Goal: Task Accomplishment & Management: Use online tool/utility

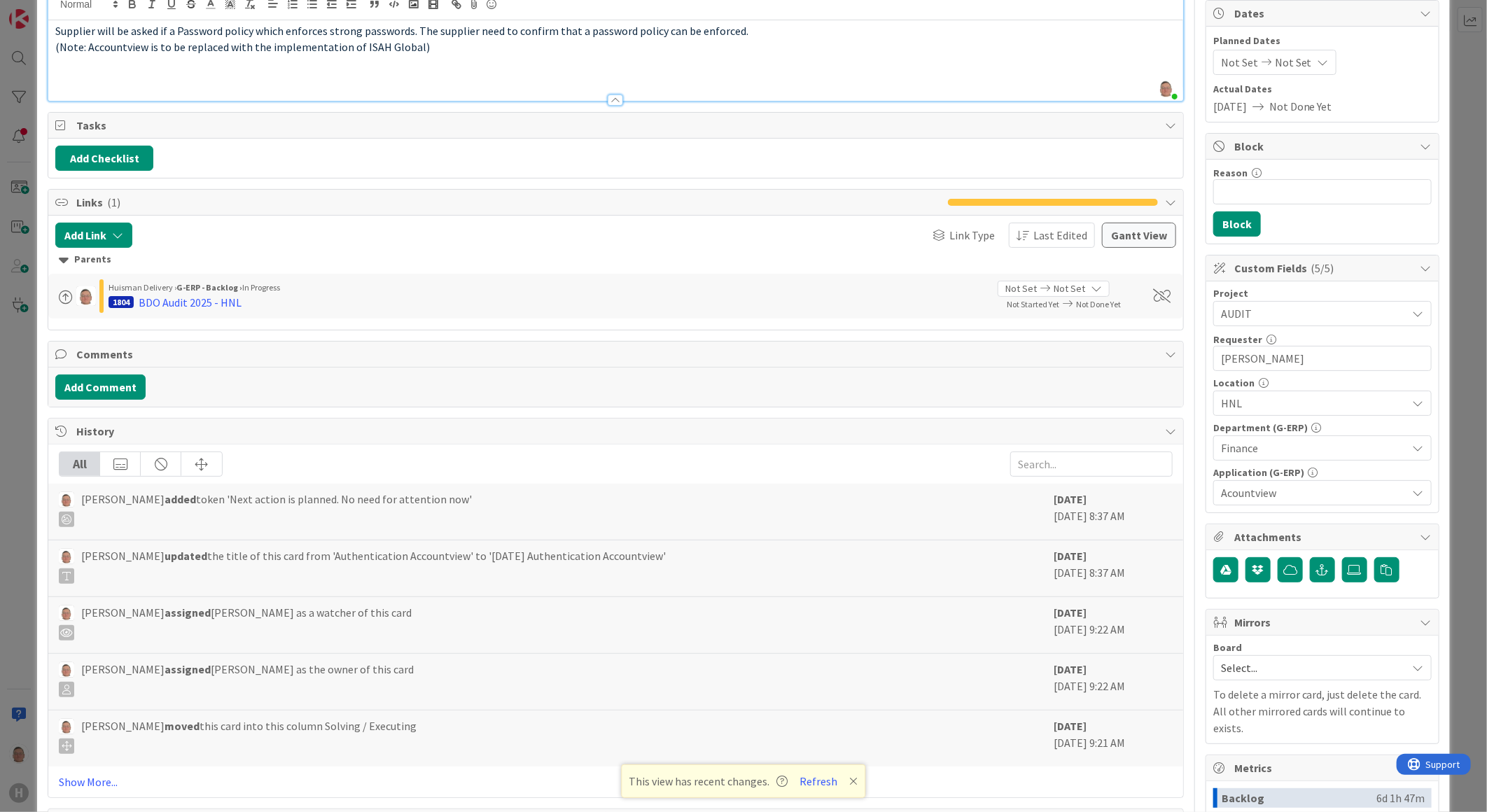
scroll to position [233, 0]
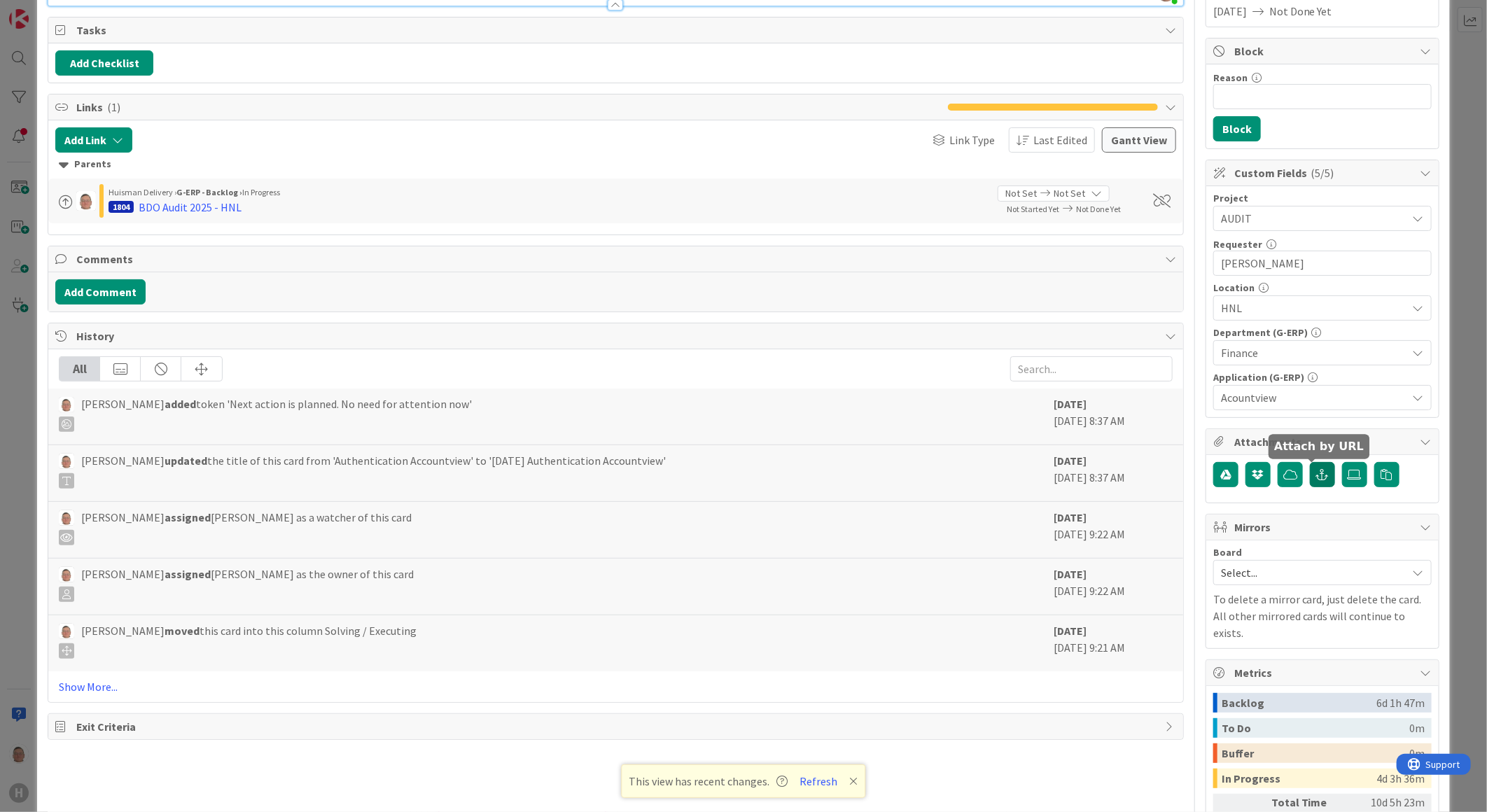
click at [1316, 477] on icon "button" at bounding box center [1322, 474] width 13 height 11
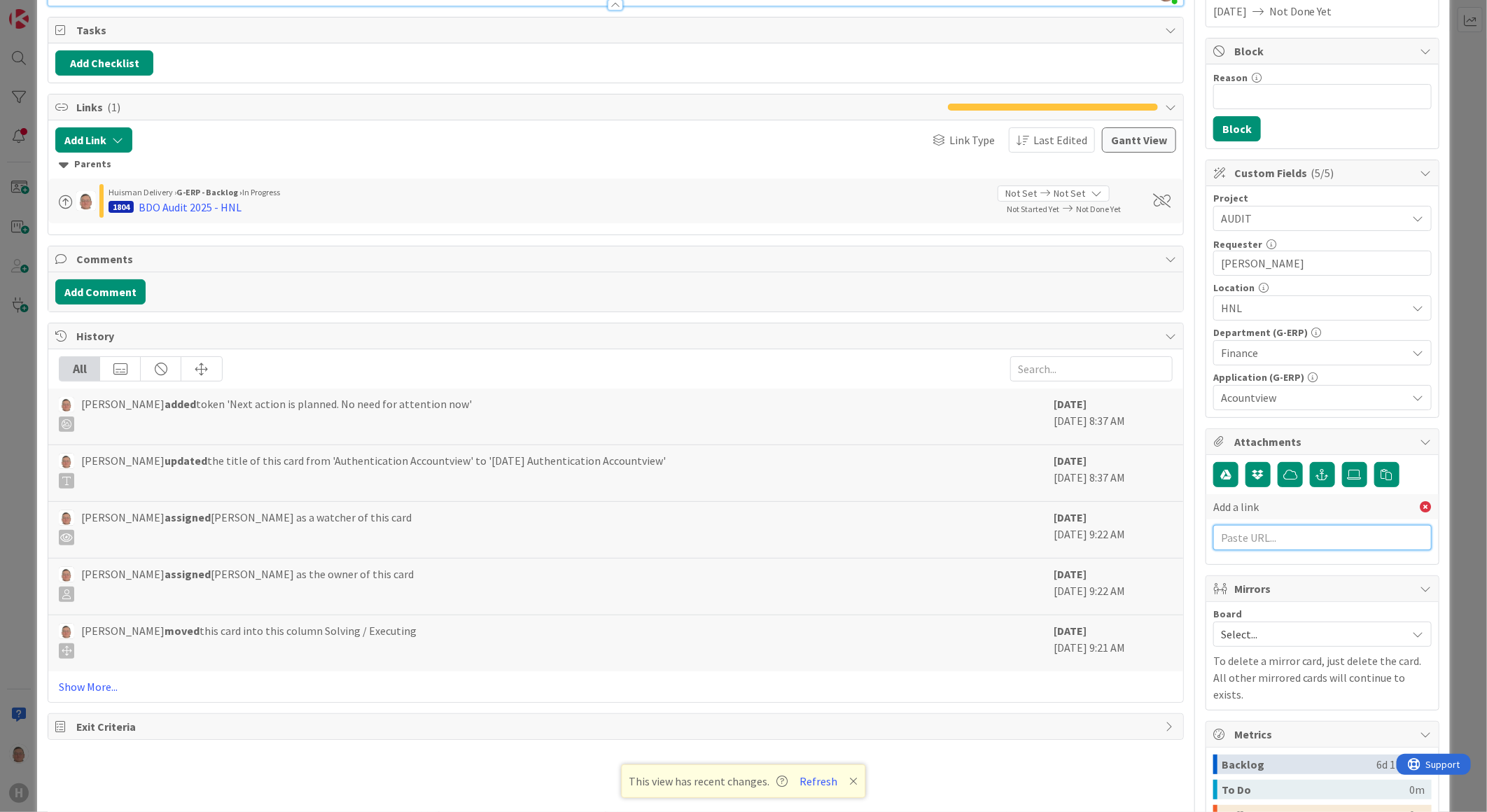
click at [1242, 543] on input "text" at bounding box center [1322, 537] width 218 height 25
paste input "[URL][DOMAIN_NAME]"
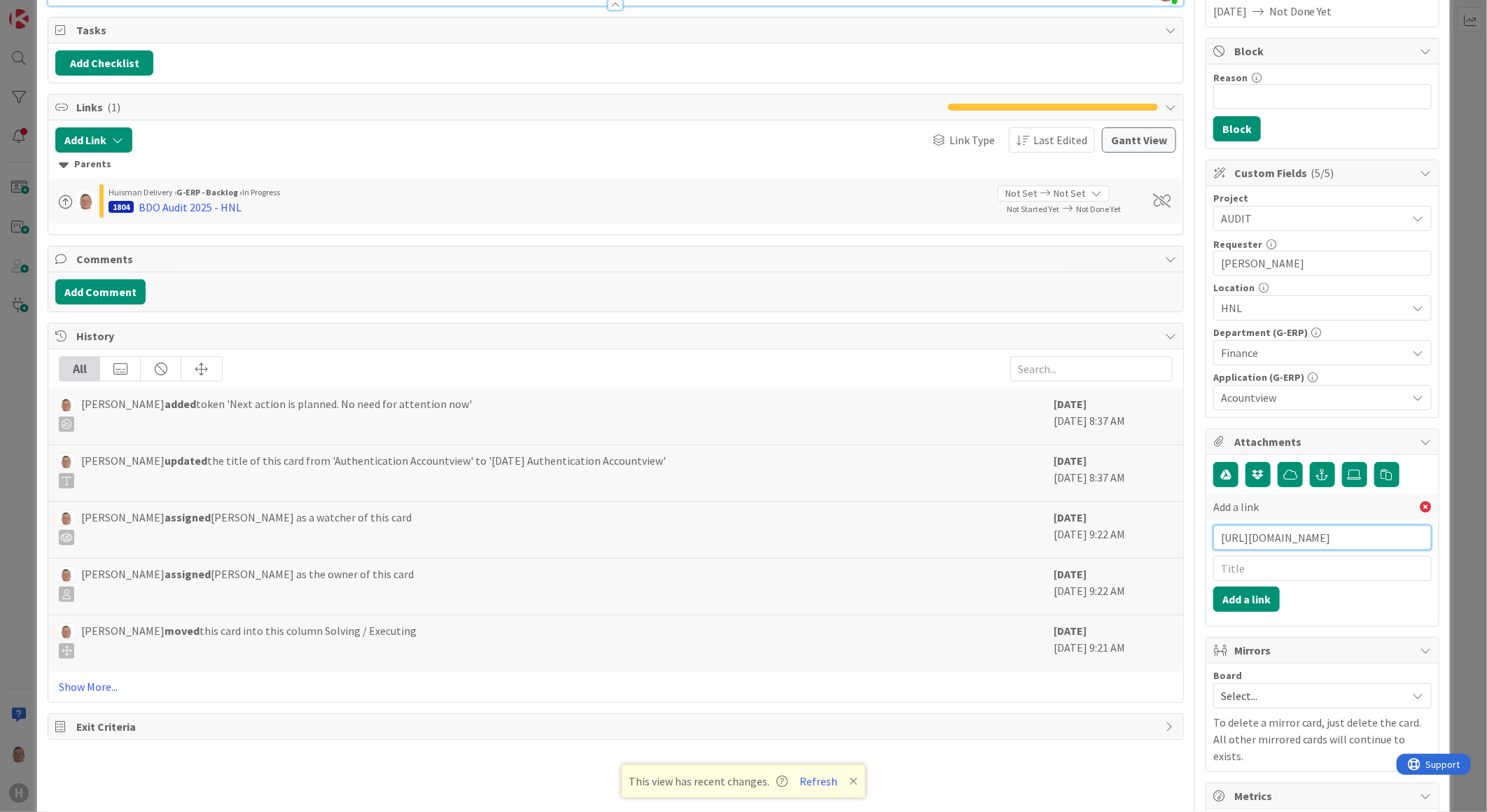
type input "[URL][DOMAIN_NAME]"
click at [1248, 571] on input "text" at bounding box center [1322, 568] width 218 height 25
drag, startPoint x: 1376, startPoint y: 567, endPoint x: 1156, endPoint y: 557, distance: 220.2
click at [1156, 557] on div "Title 36 / 128 [DATE] Authentication Accountview Description [PERSON_NAME] just…" at bounding box center [744, 435] width 1392 height 1227
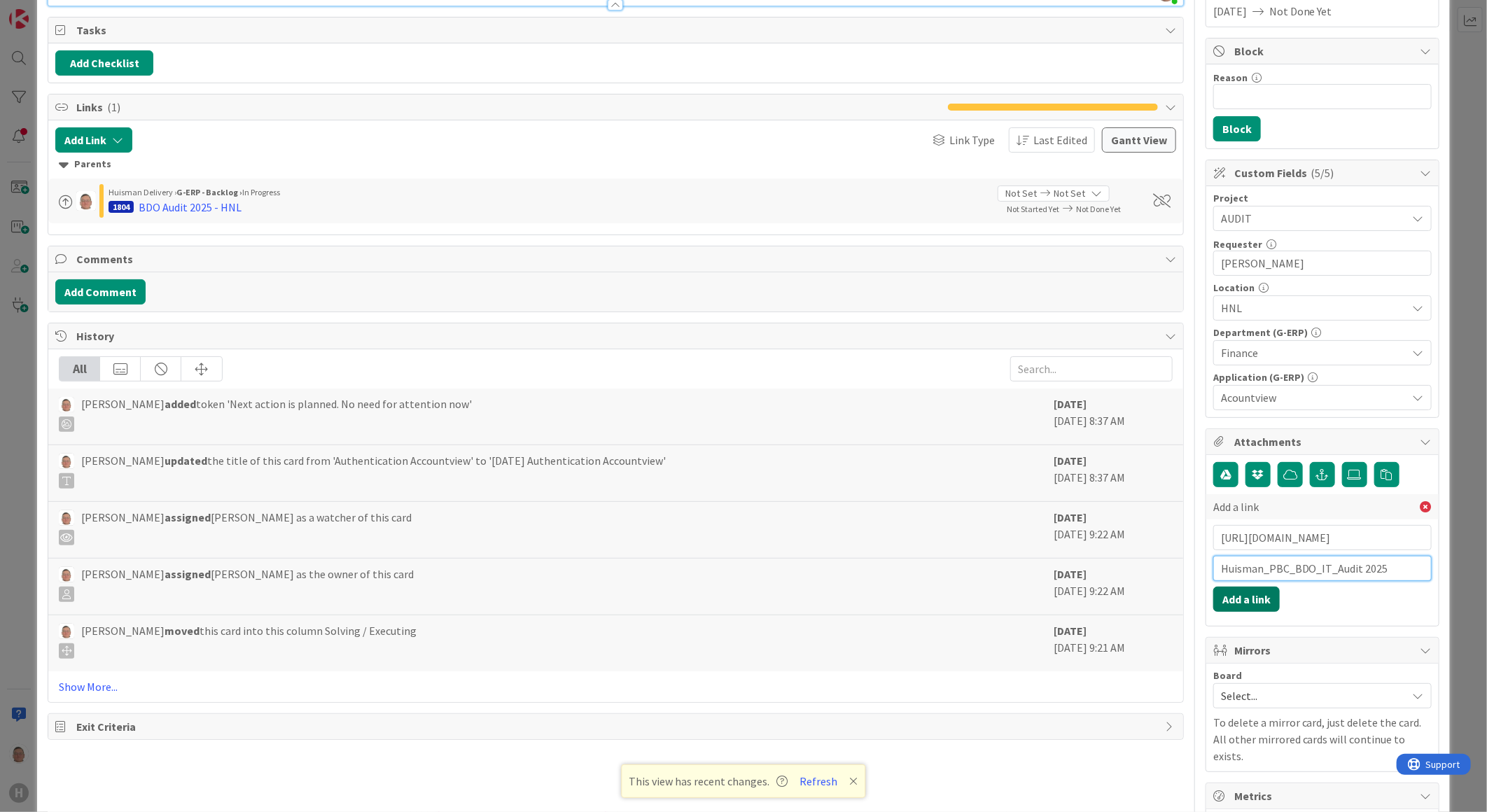
type input "Huisman_PBC_BDO_IT_Audit 2025"
click at [1242, 600] on button "Add a link" at bounding box center [1246, 599] width 66 height 25
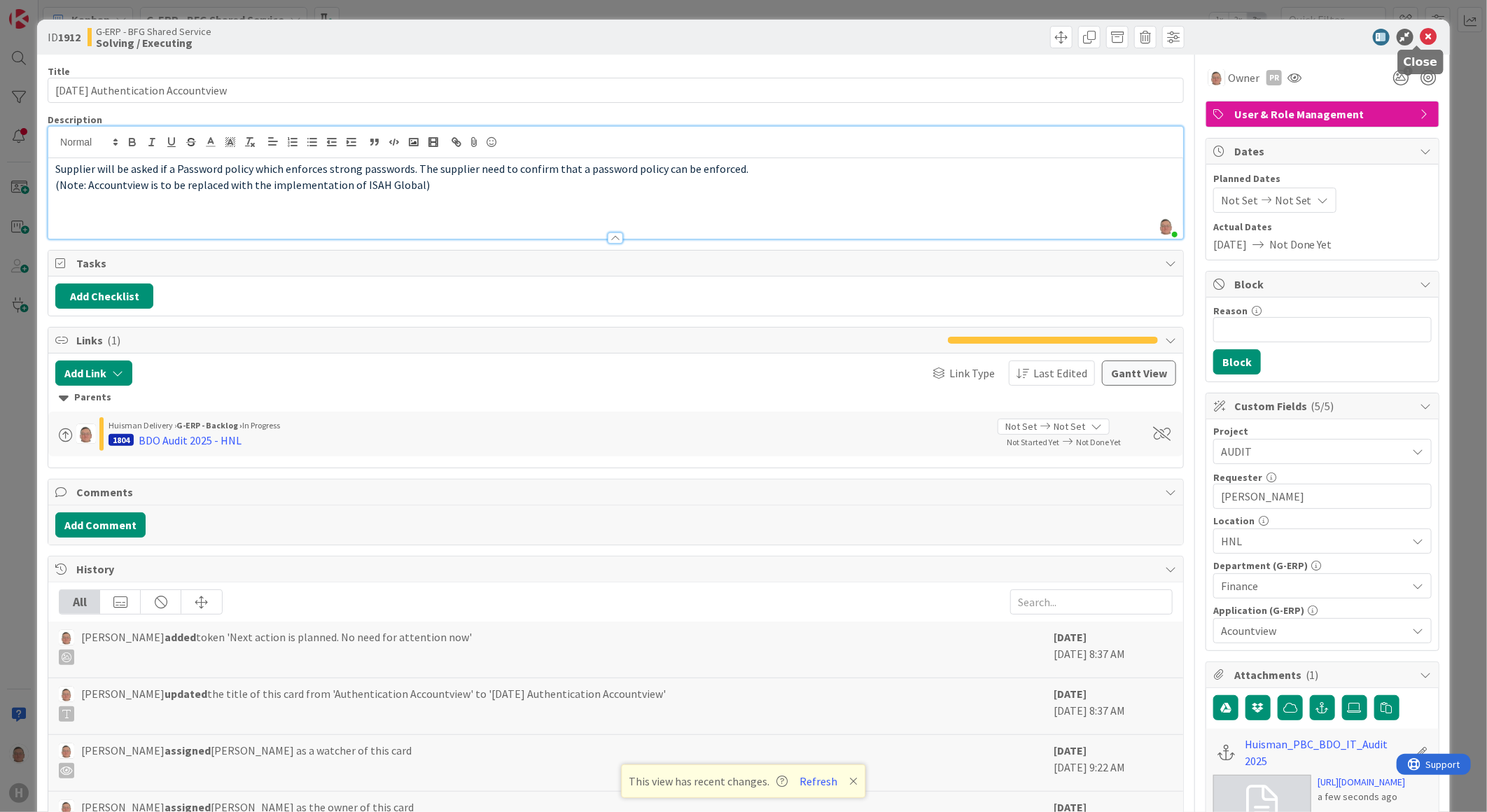
click at [1421, 37] on icon at bounding box center [1429, 37] width 17 height 17
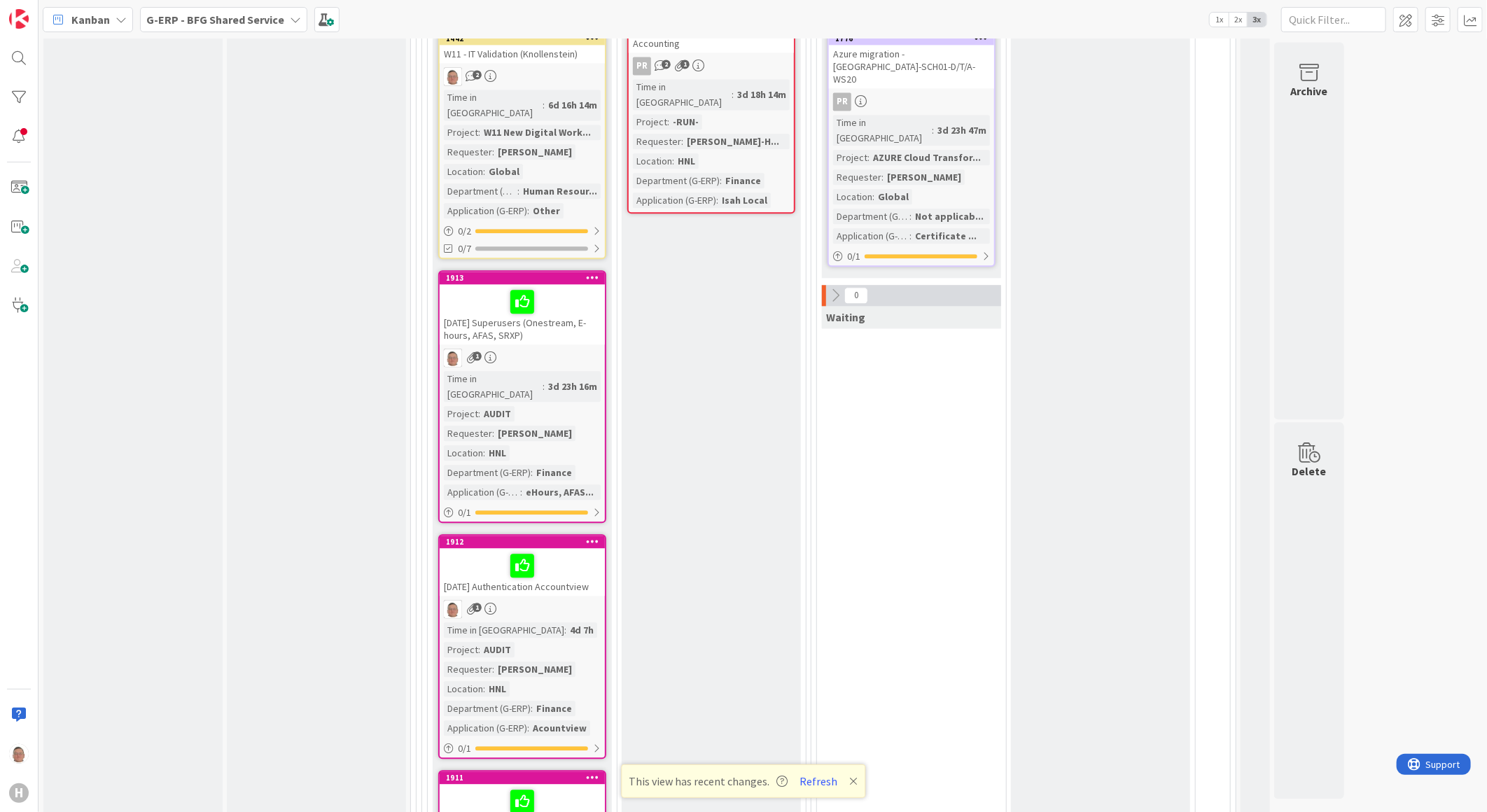
scroll to position [1960, 0]
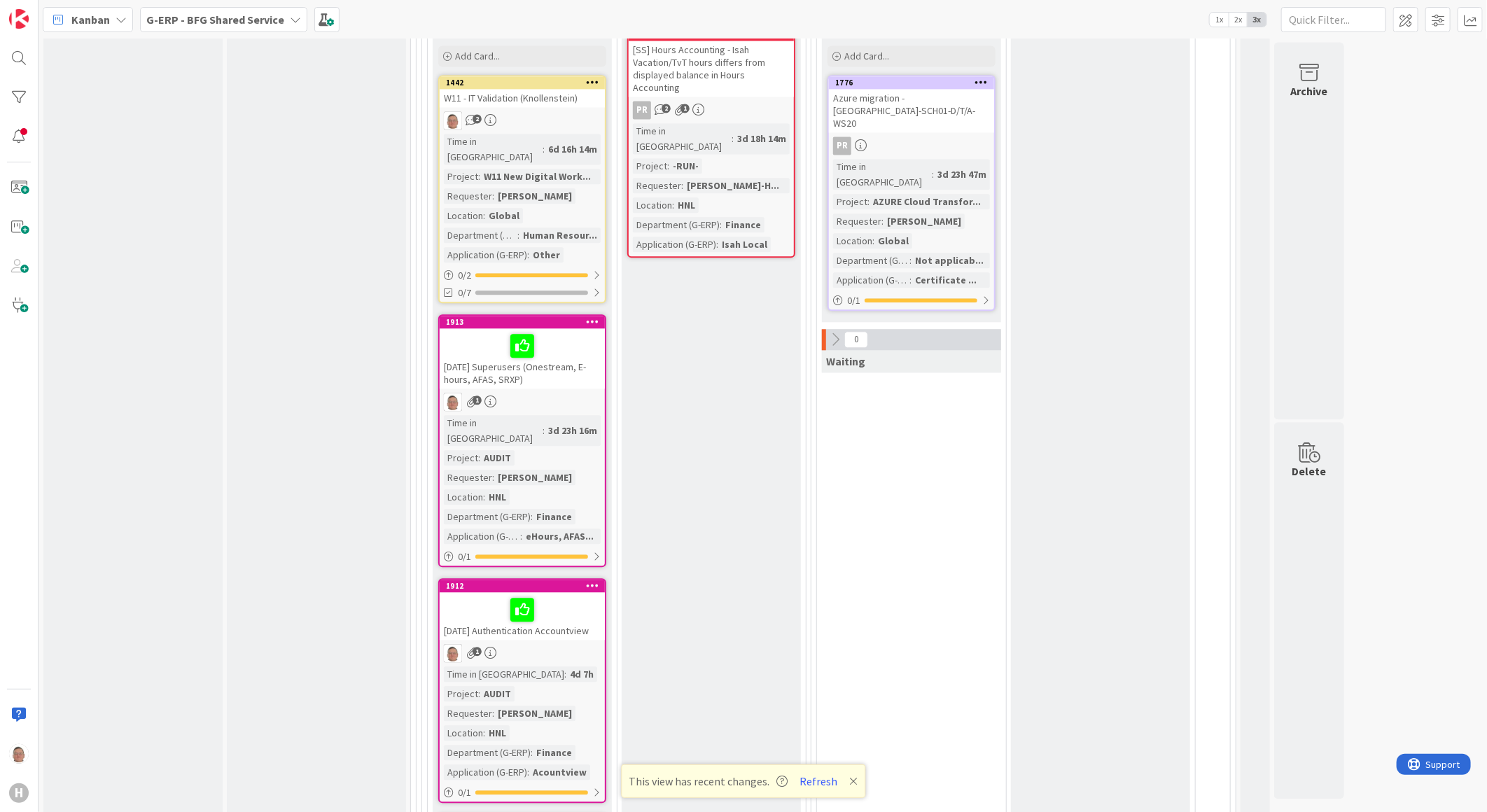
click at [567, 328] on div "[DATE] Superusers (Onestream, E-hours, AFAS, SRXP)" at bounding box center [522, 358] width 165 height 60
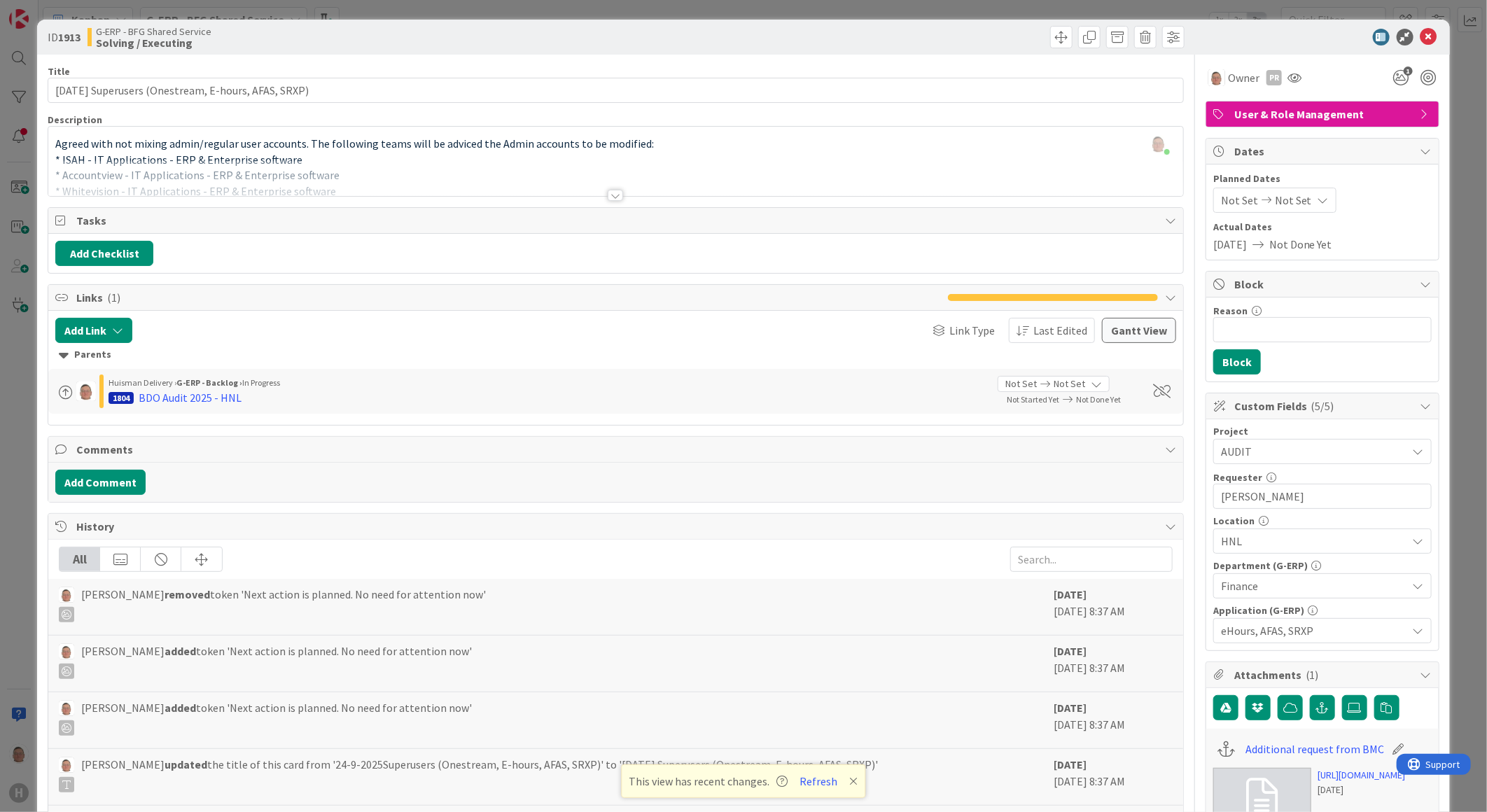
click at [1281, 578] on span "Finance" at bounding box center [1313, 586] width 186 height 17
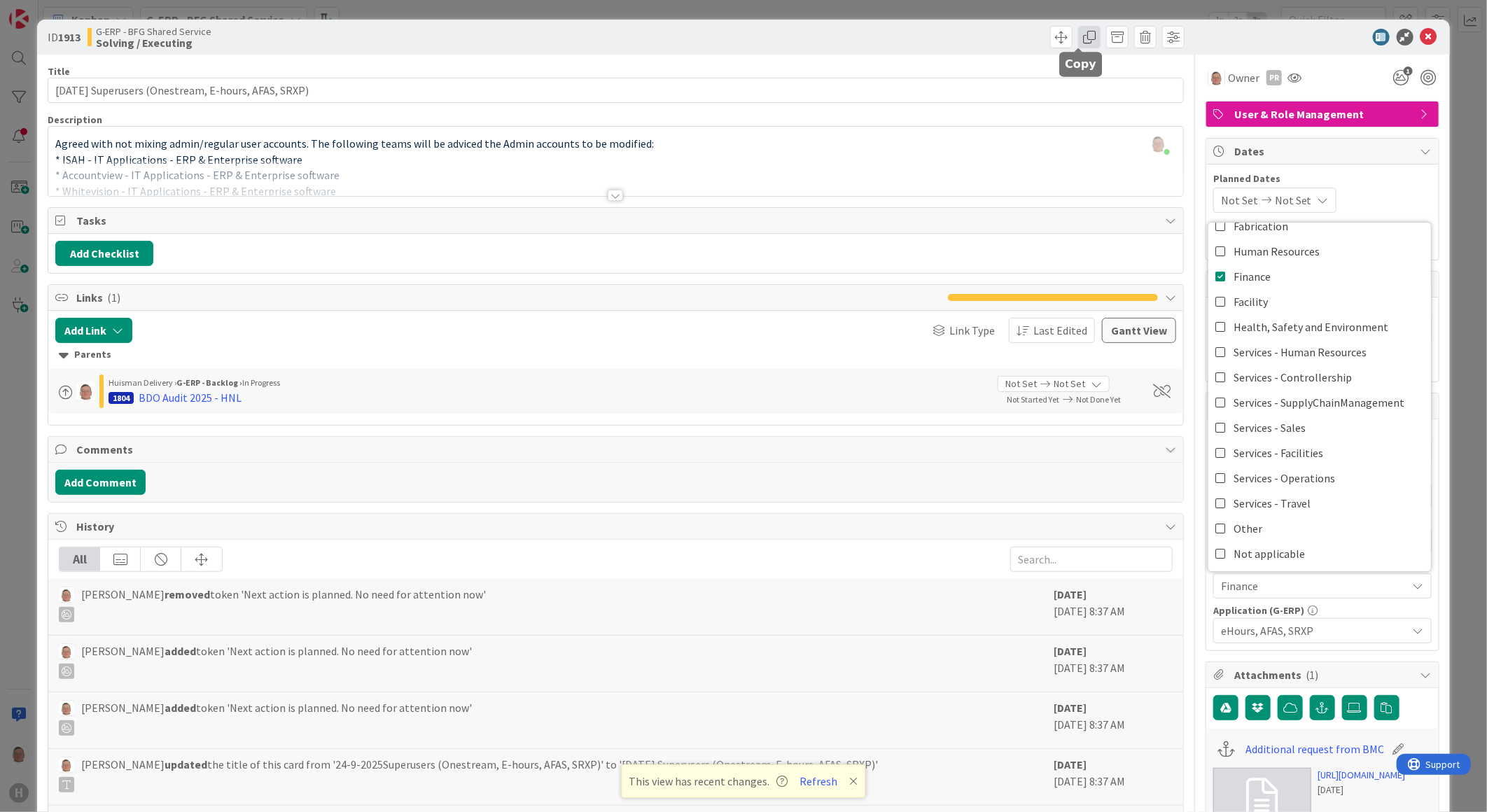
click at [1081, 39] on span at bounding box center [1089, 37] width 22 height 22
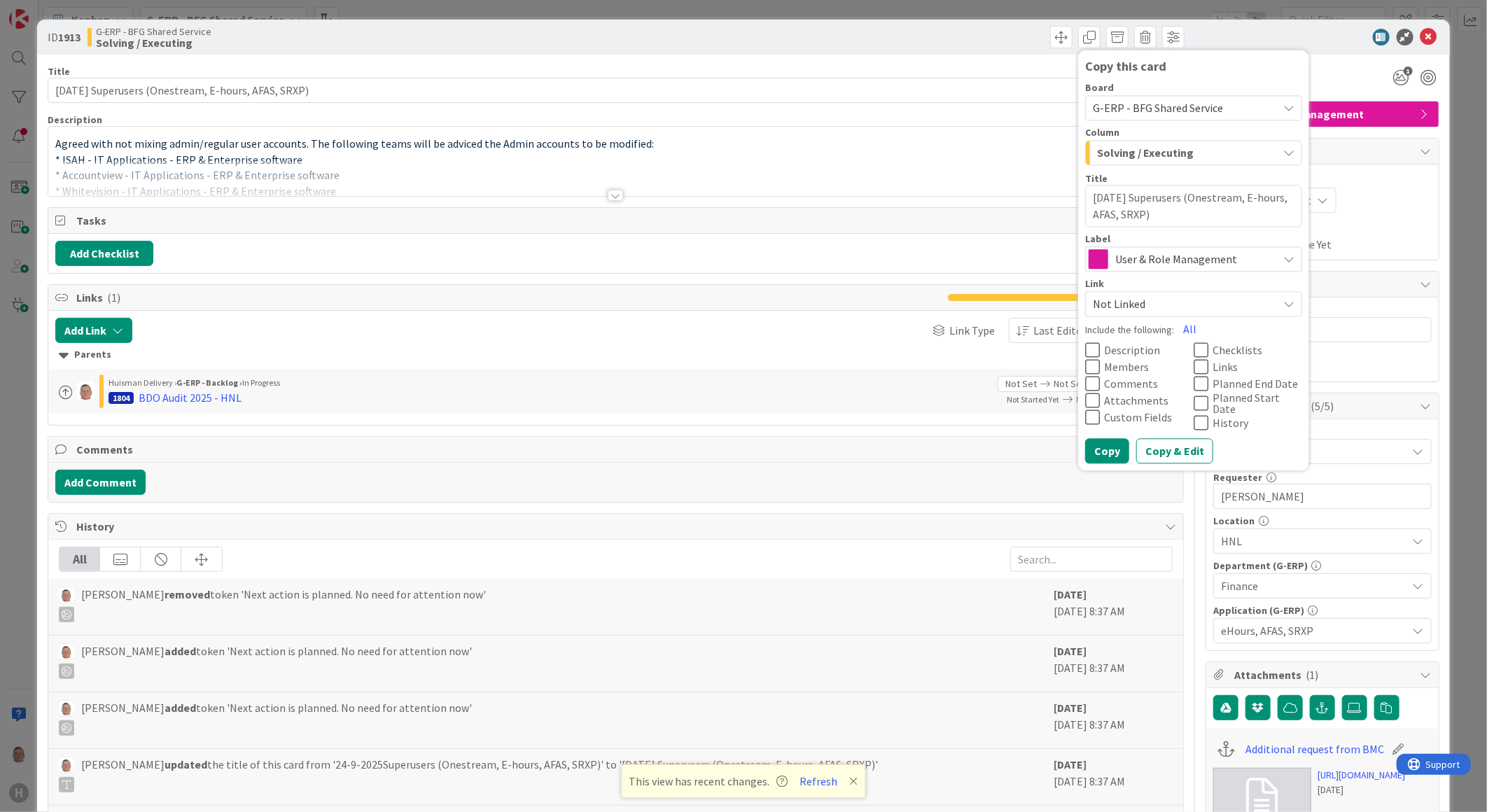
click at [1085, 368] on icon at bounding box center [1092, 368] width 14 height 17
click at [1085, 400] on icon at bounding box center [1092, 401] width 14 height 17
click at [1085, 416] on icon at bounding box center [1092, 418] width 14 height 17
click at [1193, 347] on icon at bounding box center [1200, 351] width 14 height 17
click at [1193, 363] on icon at bounding box center [1200, 368] width 14 height 17
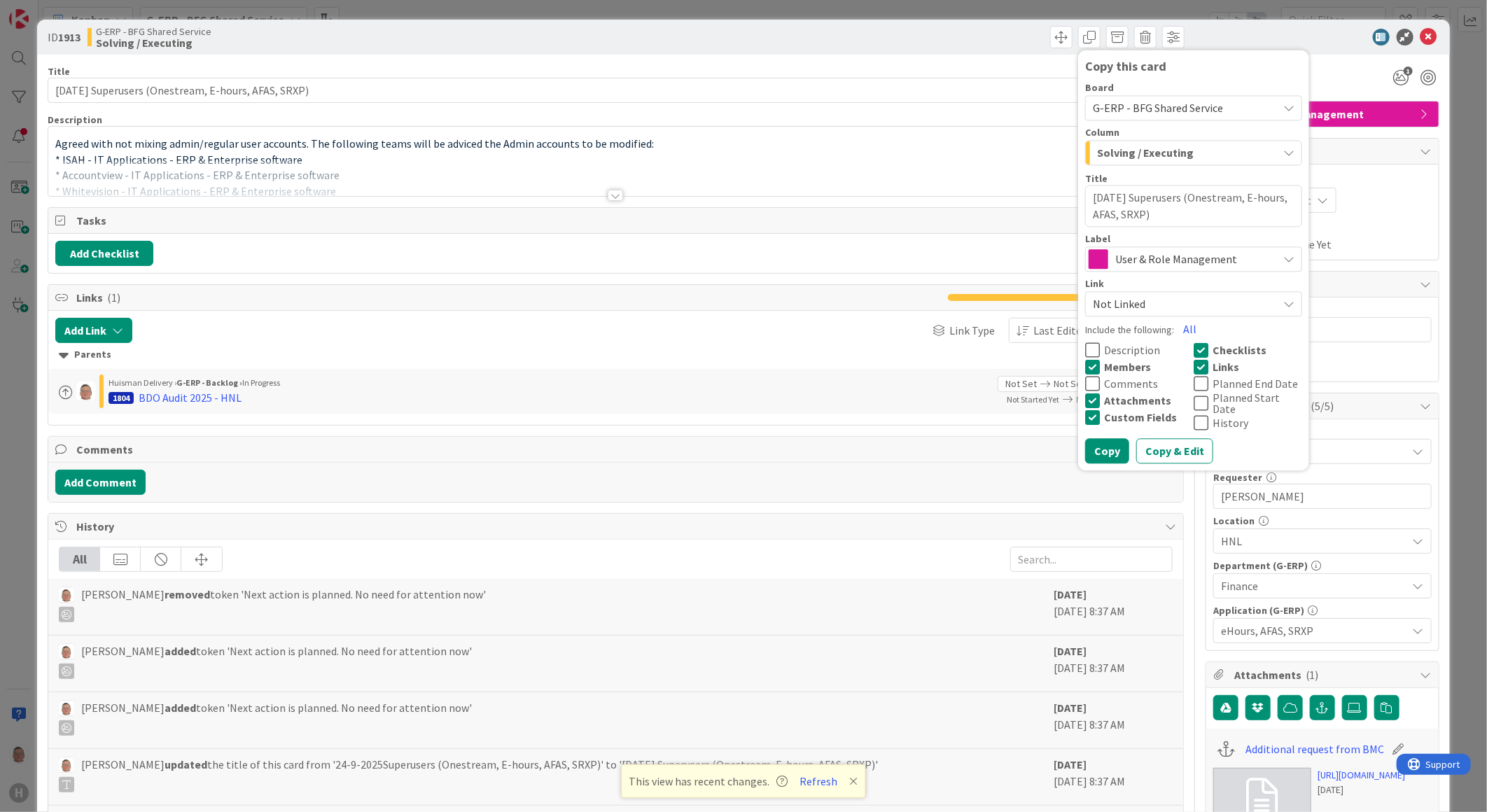
click at [1166, 304] on span "Not Linked" at bounding box center [1182, 304] width 178 height 20
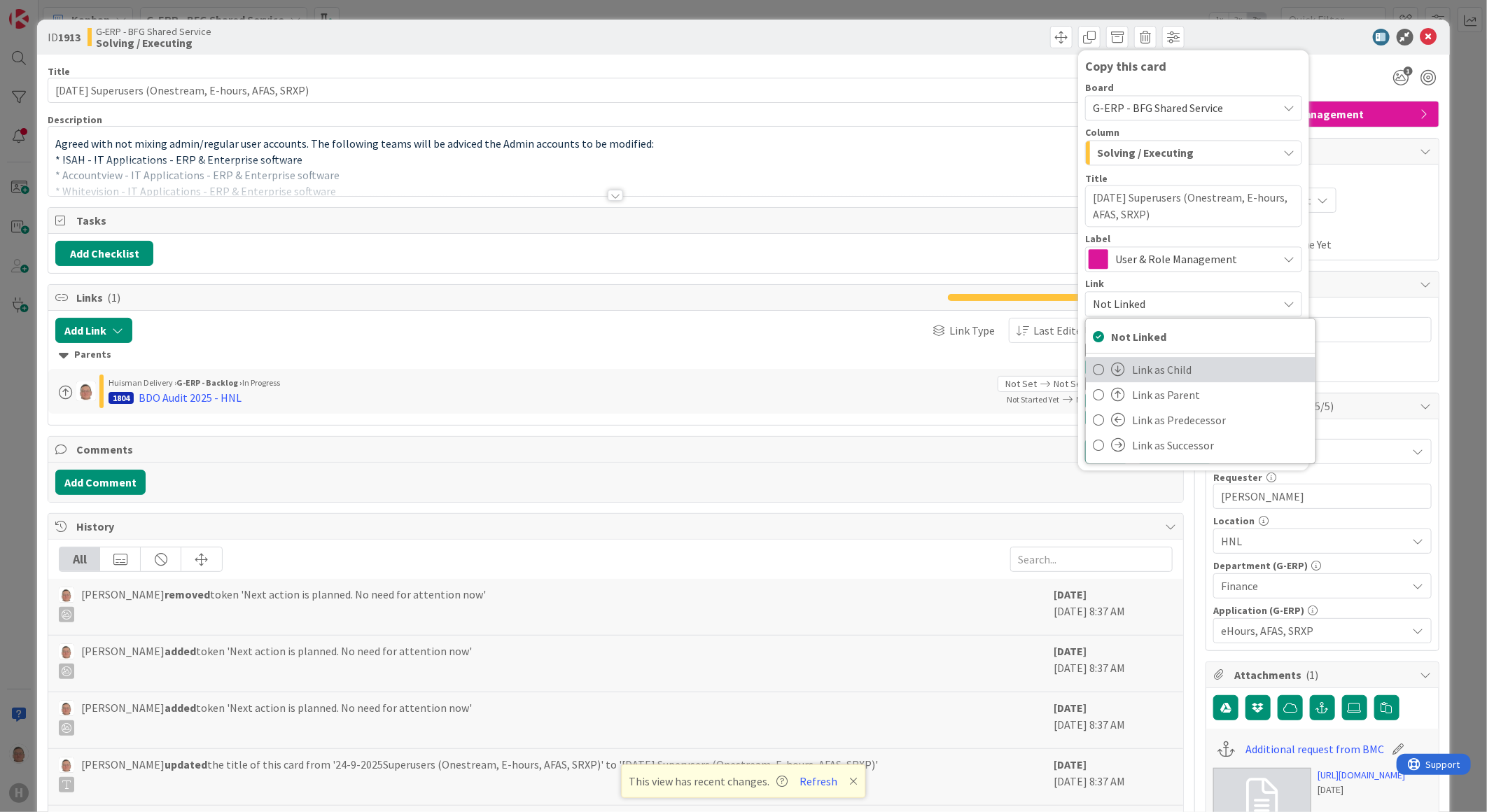
click at [1146, 366] on span "Link as Child" at bounding box center [1221, 370] width 177 height 21
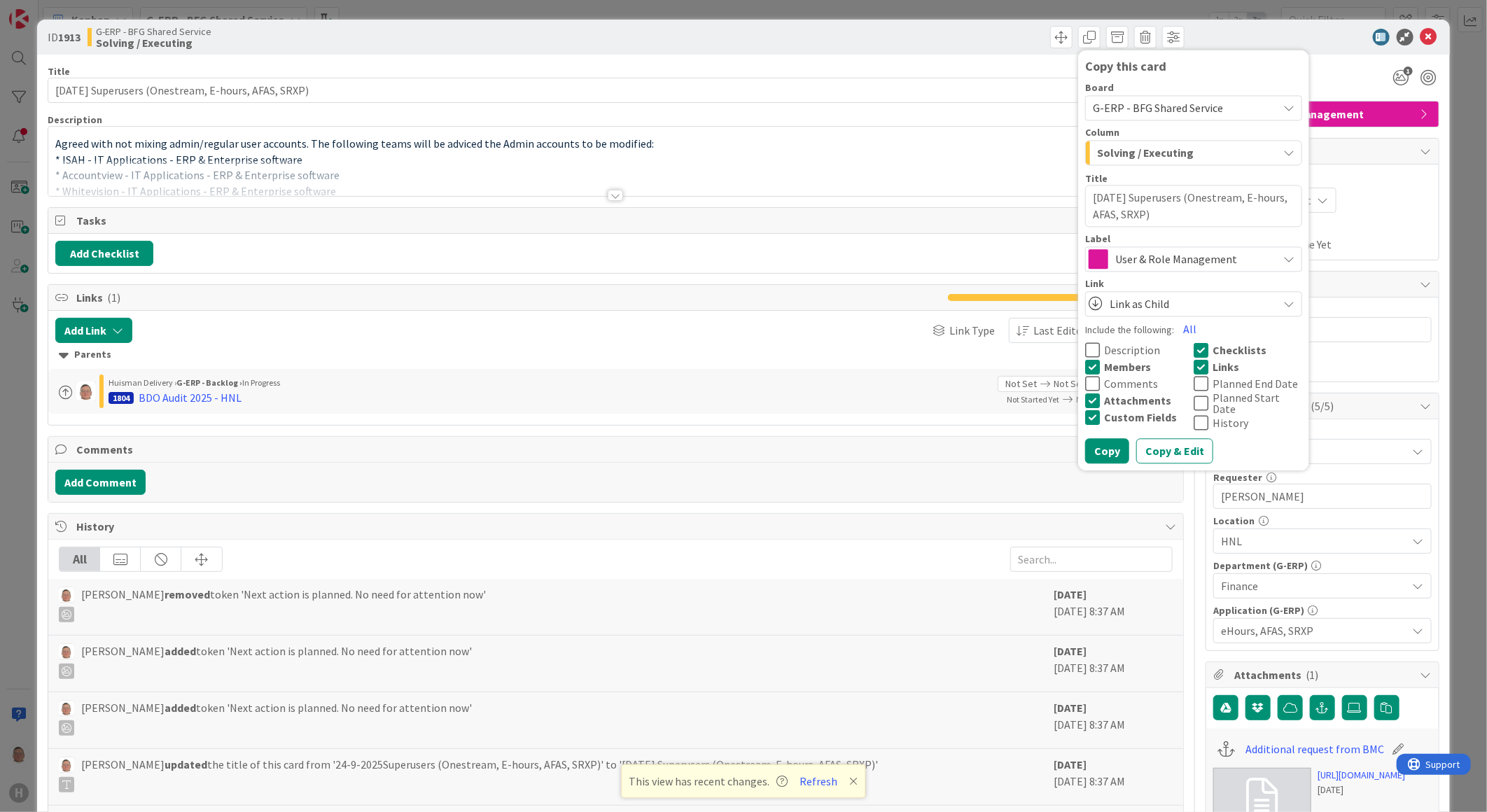
click at [1192, 304] on span "Link as Child" at bounding box center [1190, 304] width 161 height 20
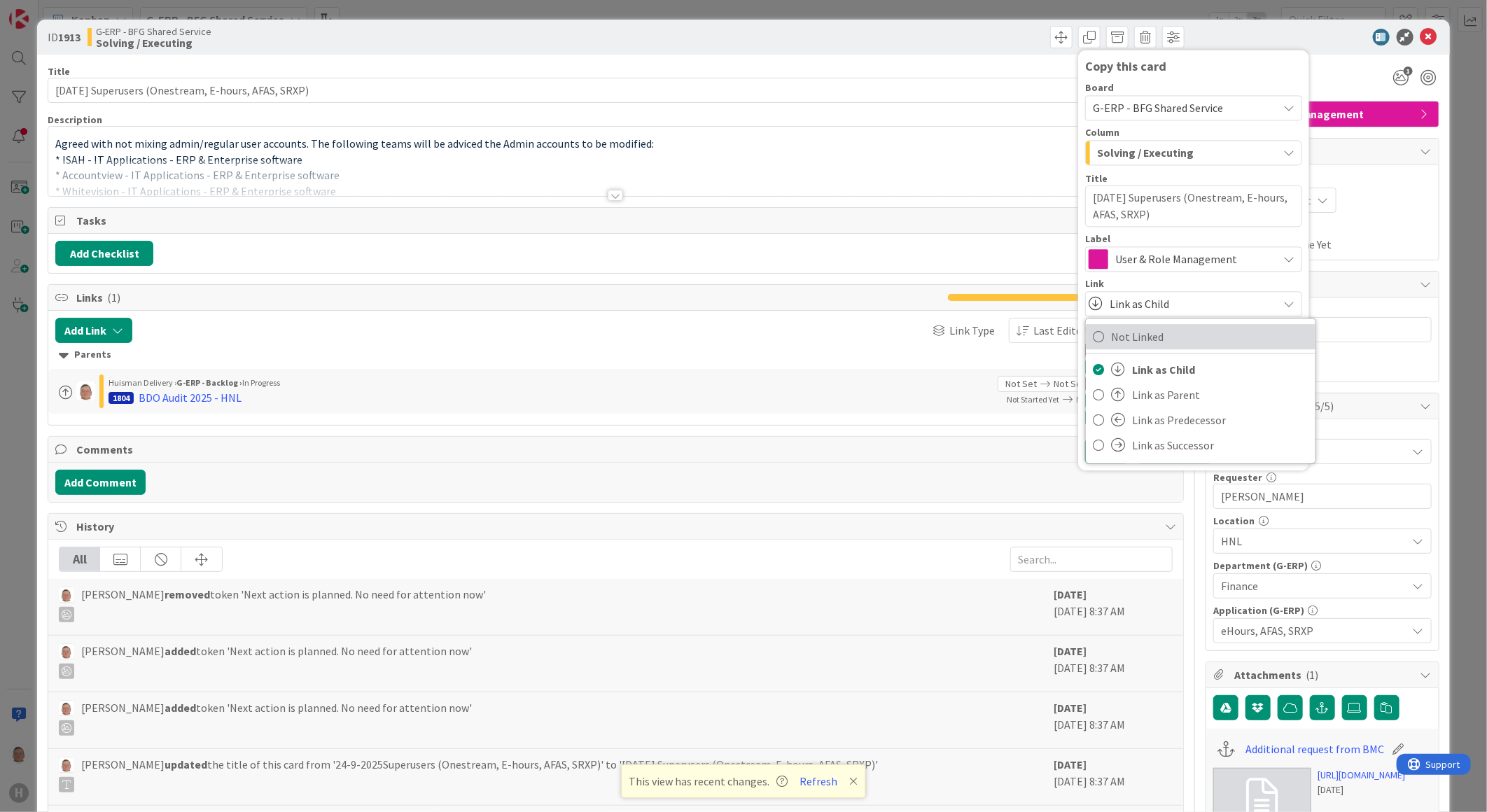
click at [1145, 339] on span "Not Linked" at bounding box center [1209, 337] width 197 height 21
type textarea "x"
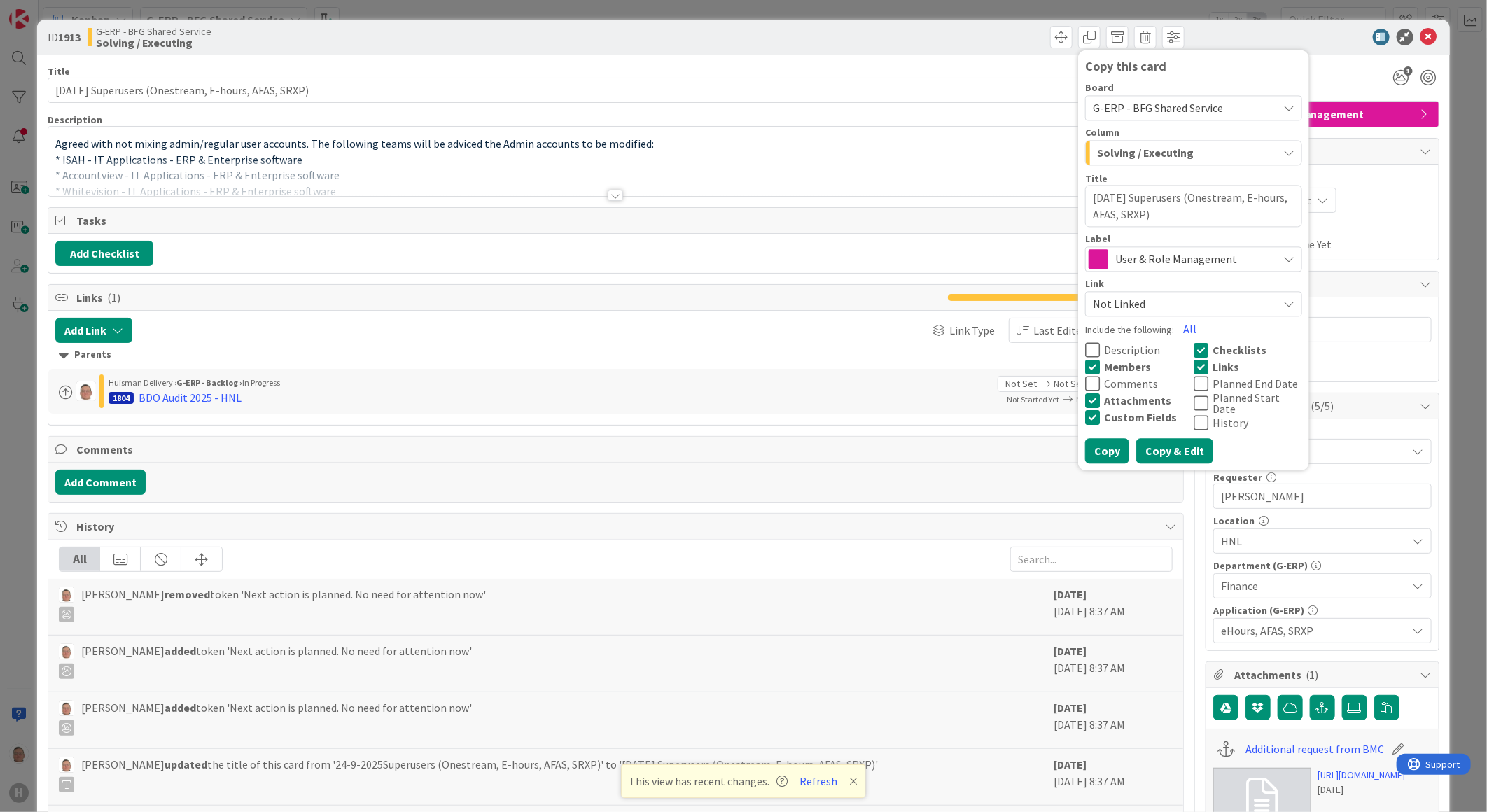
click at [1172, 443] on button "Copy & Edit" at bounding box center [1174, 451] width 77 height 25
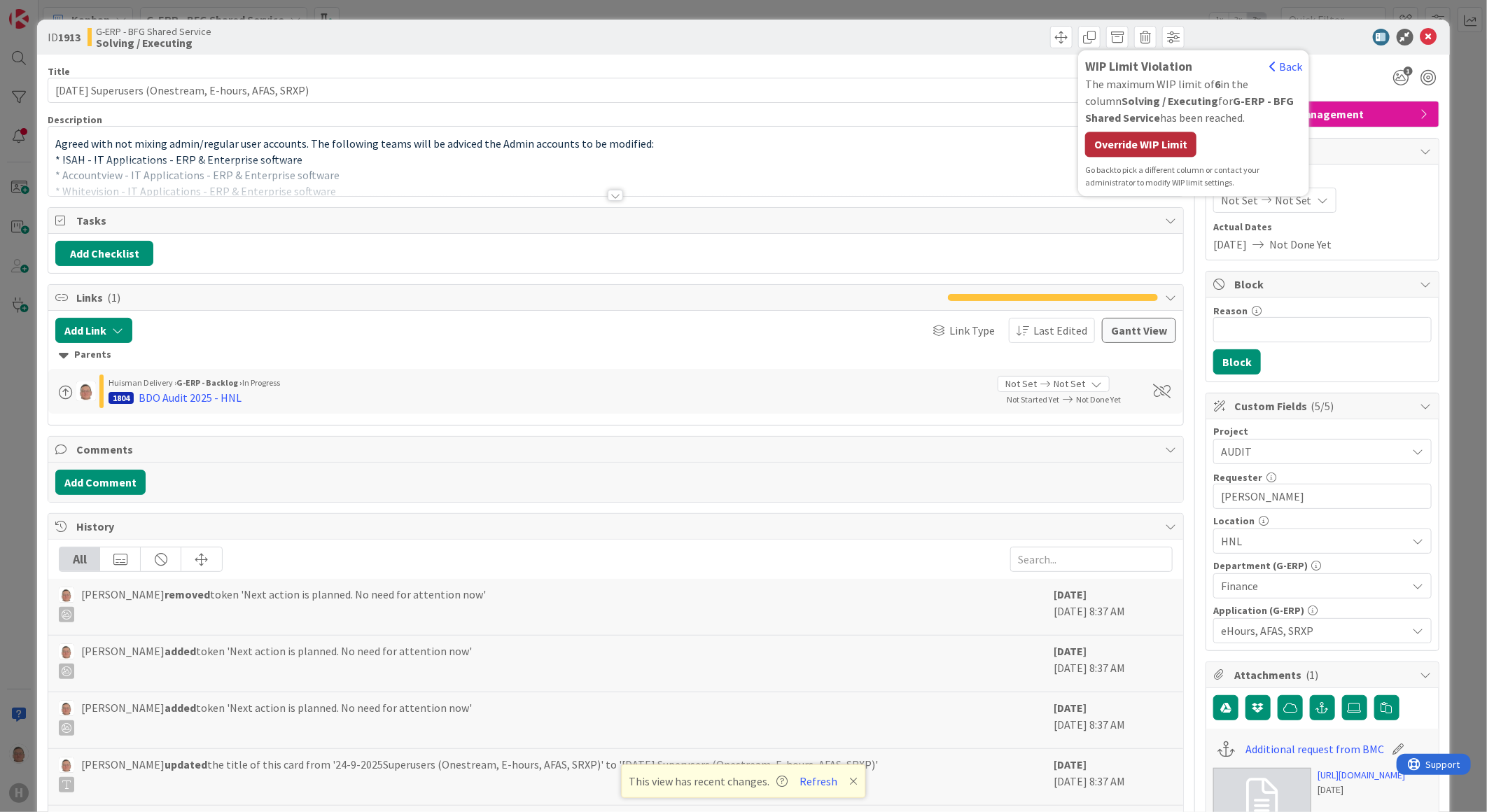
click at [1155, 145] on div "Override WIP Limit" at bounding box center [1141, 144] width 111 height 25
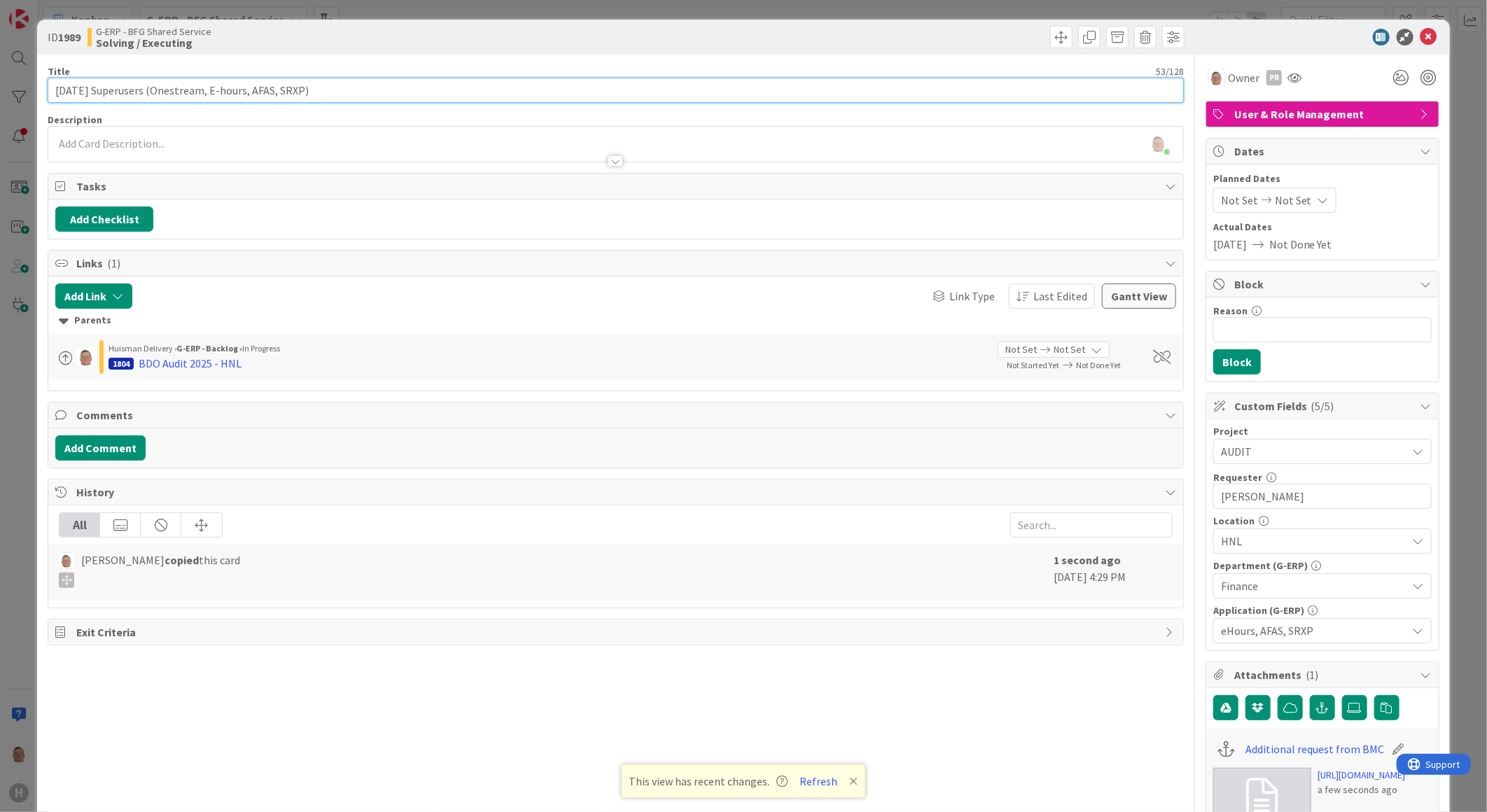
drag, startPoint x: 106, startPoint y: 88, endPoint x: 341, endPoint y: 92, distance: 235.0
click at [341, 92] on input "[DATE] Superusers (Onestream, E-hours, AFAS, SRXP)" at bounding box center [616, 90] width 1136 height 25
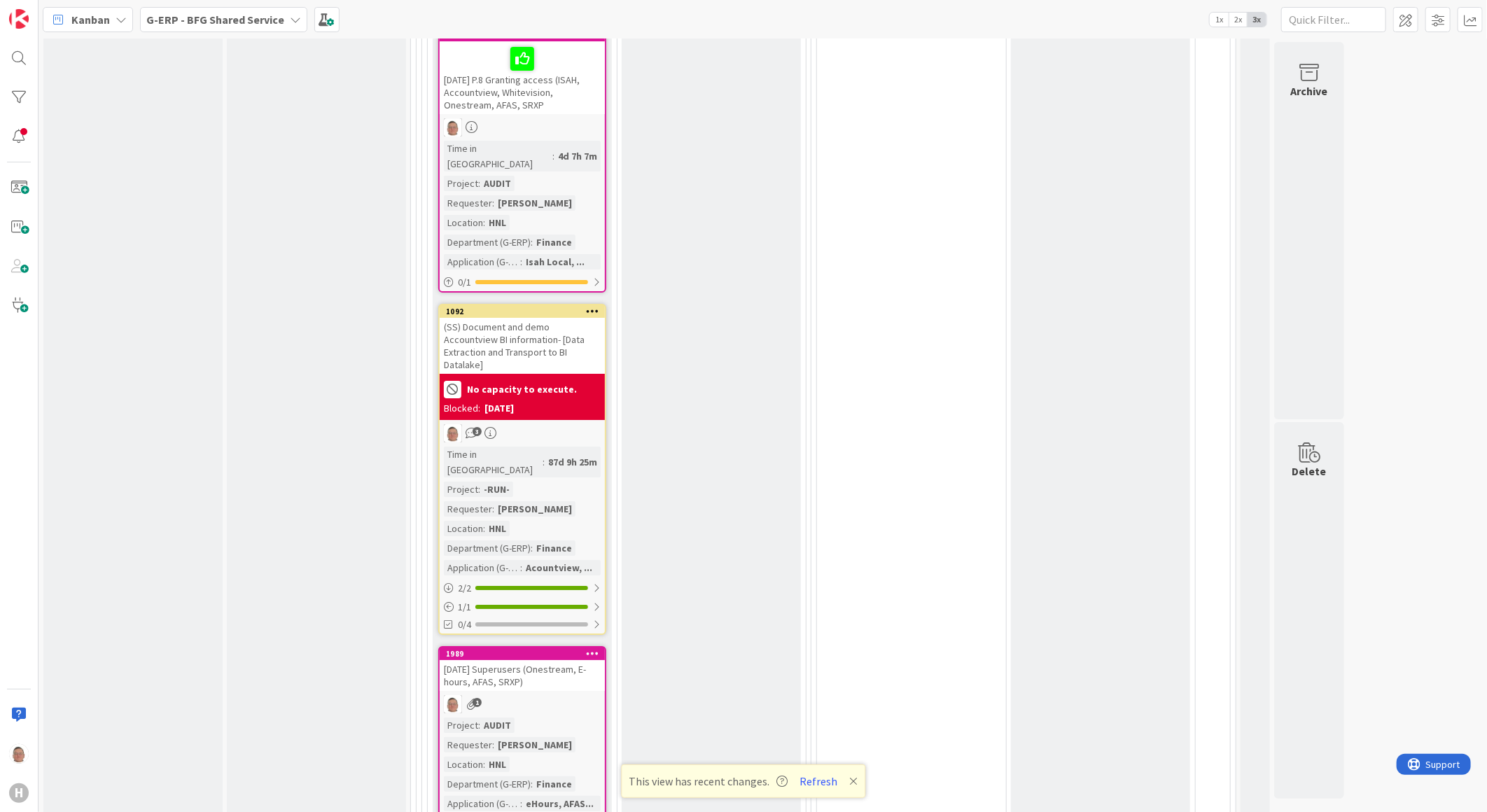
scroll to position [3126, 0]
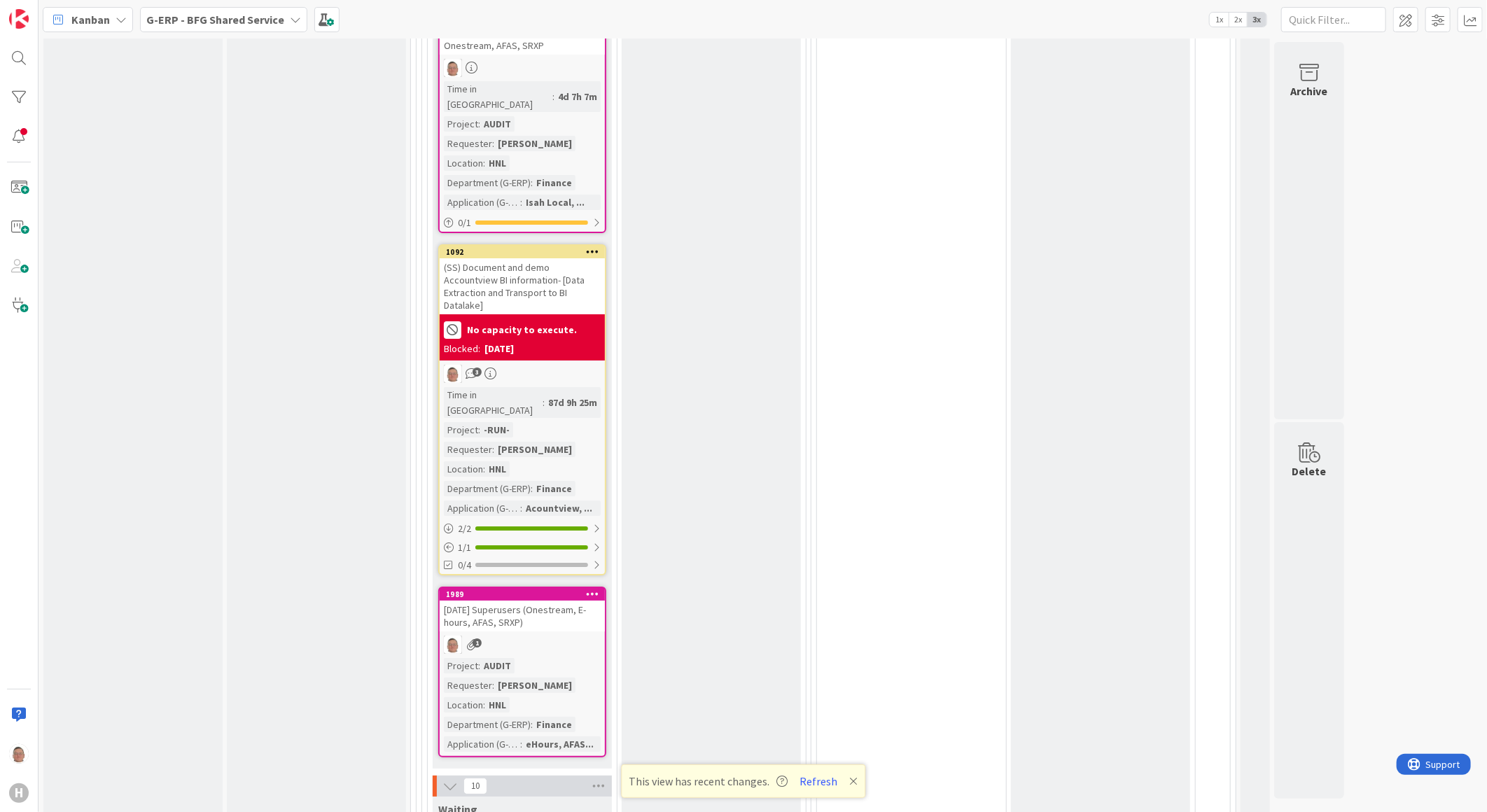
click at [532, 600] on div "[DATE] Superusers (Onestream, E-hours, AFAS, SRXP)" at bounding box center [522, 616] width 165 height 30
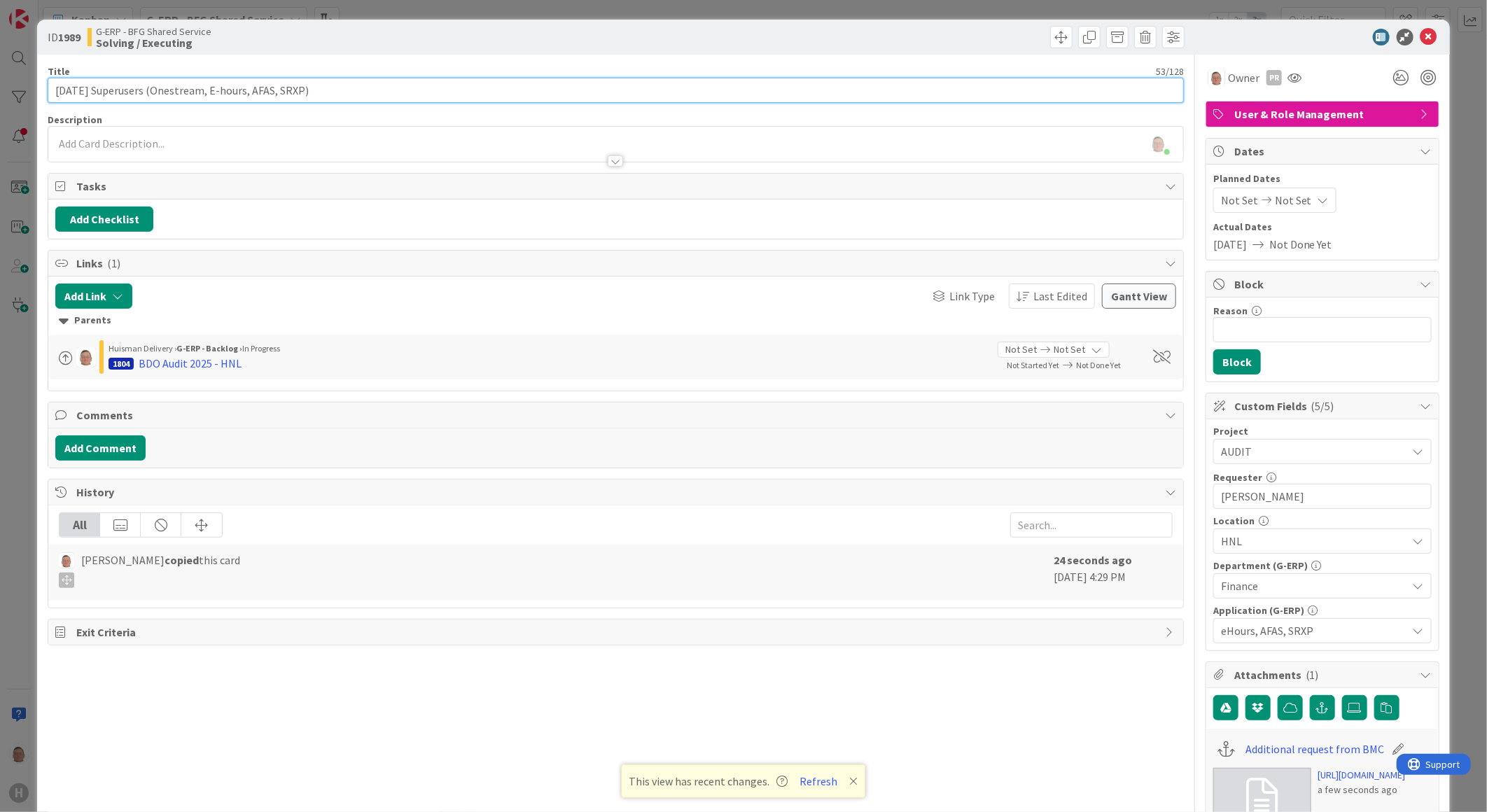
drag, startPoint x: 333, startPoint y: 92, endPoint x: 106, endPoint y: 94, distance: 227.0
click at [106, 94] on input "[DATE] Superusers (Onestream, E-hours, AFAS, SRXP)" at bounding box center [616, 90] width 1136 height 25
type input "[DATE] BDO Audit"
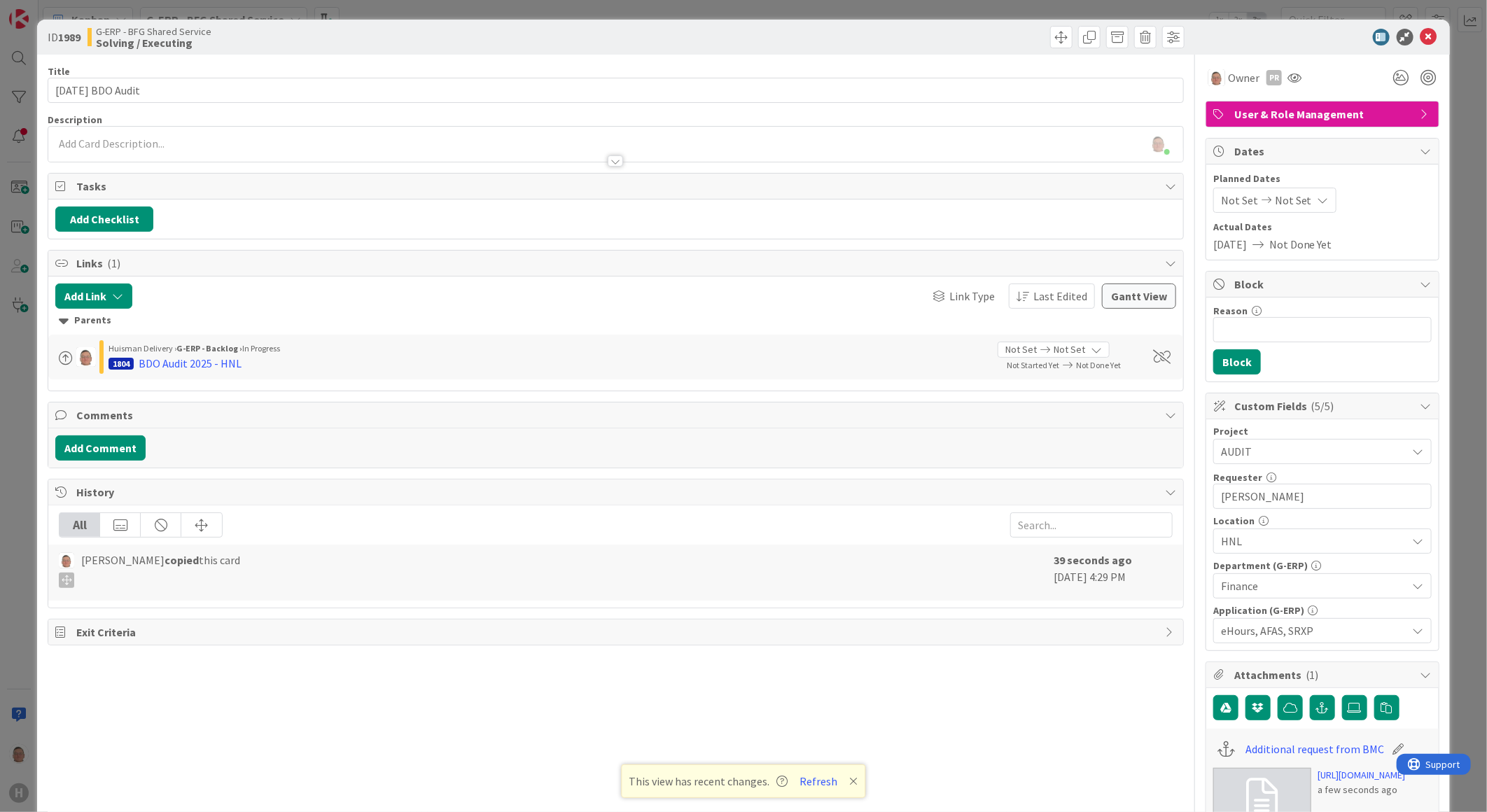
click at [148, 147] on div at bounding box center [615, 154] width 1135 height 14
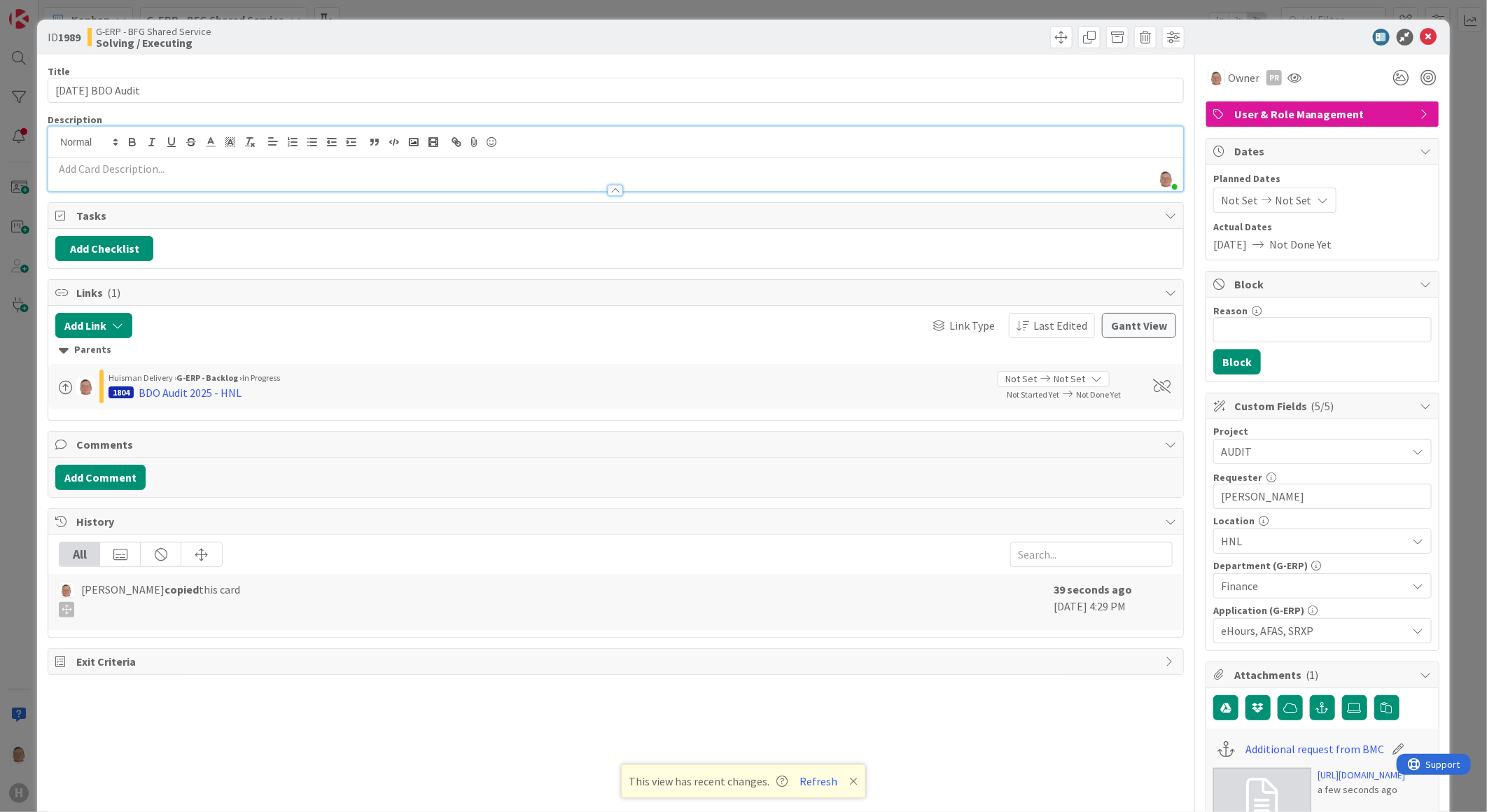
click at [129, 170] on p at bounding box center [616, 169] width 1121 height 16
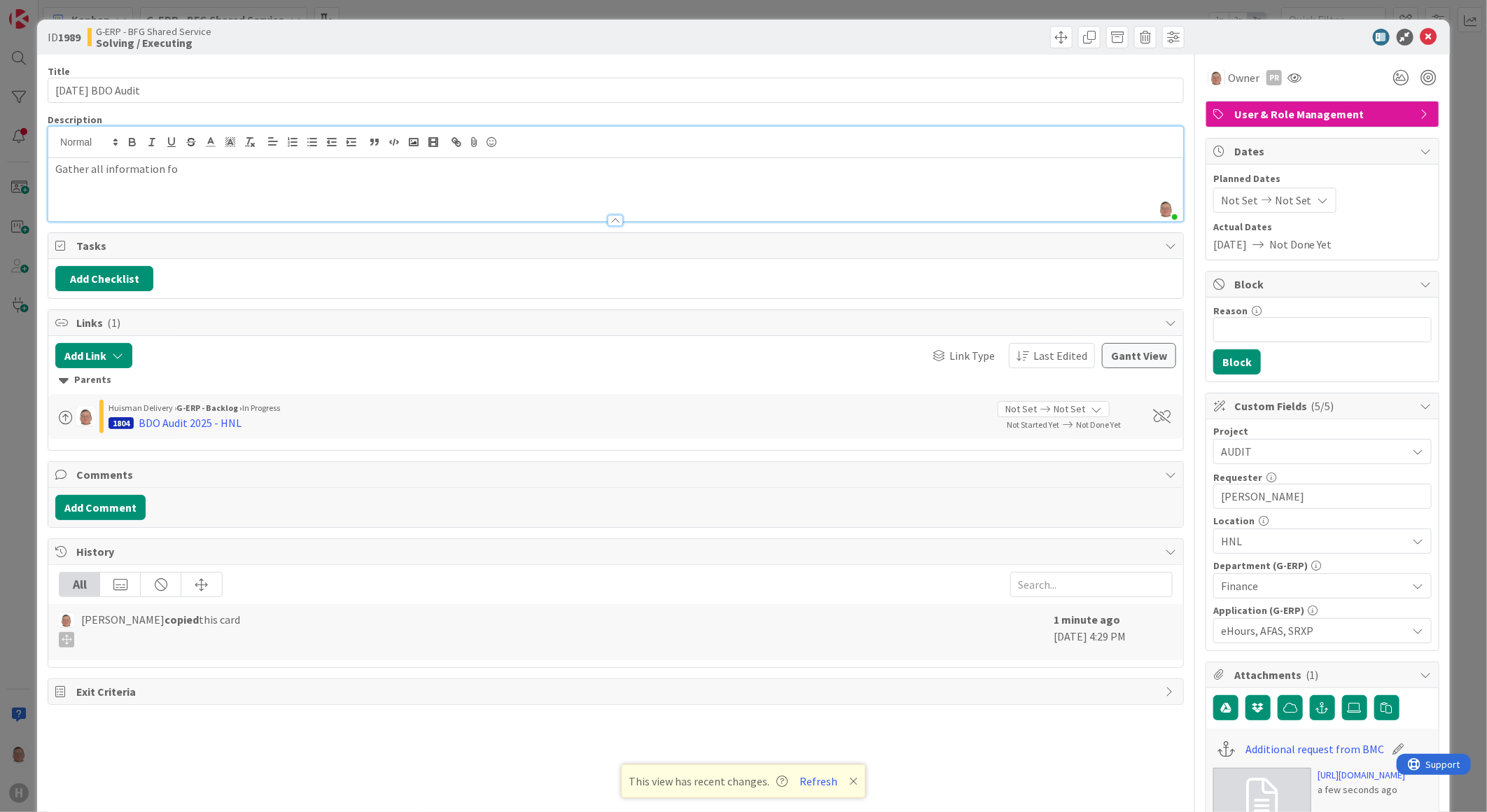
click at [187, 191] on div "Gather all information fo" at bounding box center [615, 189] width 1135 height 63
drag, startPoint x: 189, startPoint y: 175, endPoint x: 5, endPoint y: 167, distance: 184.2
click at [8, 167] on div "ID 1989 G-ERP - BFG Shared Service Solving / Executing Title 19 / 128 [DATE] BD…" at bounding box center [744, 406] width 1487 height 812
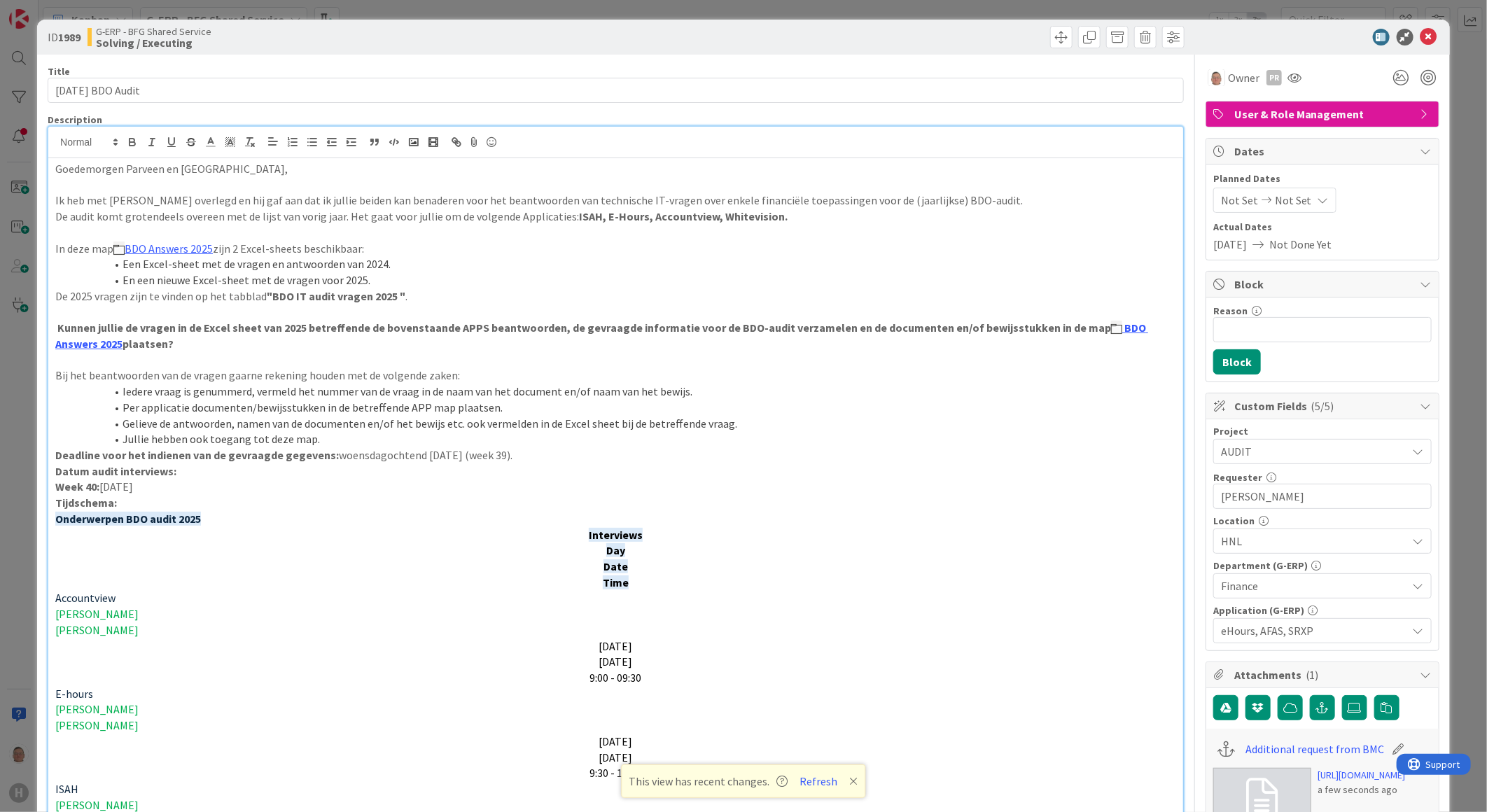
drag, startPoint x: 499, startPoint y: 200, endPoint x: 999, endPoint y: 196, distance: 500.0
click at [999, 196] on p "Ik heb met [PERSON_NAME] overlegd en hij gaf aan dat ik jullie beiden kan benad…" at bounding box center [616, 200] width 1121 height 16
copy p "beantwoorden van technische IT-vragen over enkele financiële toepassingen voor …"
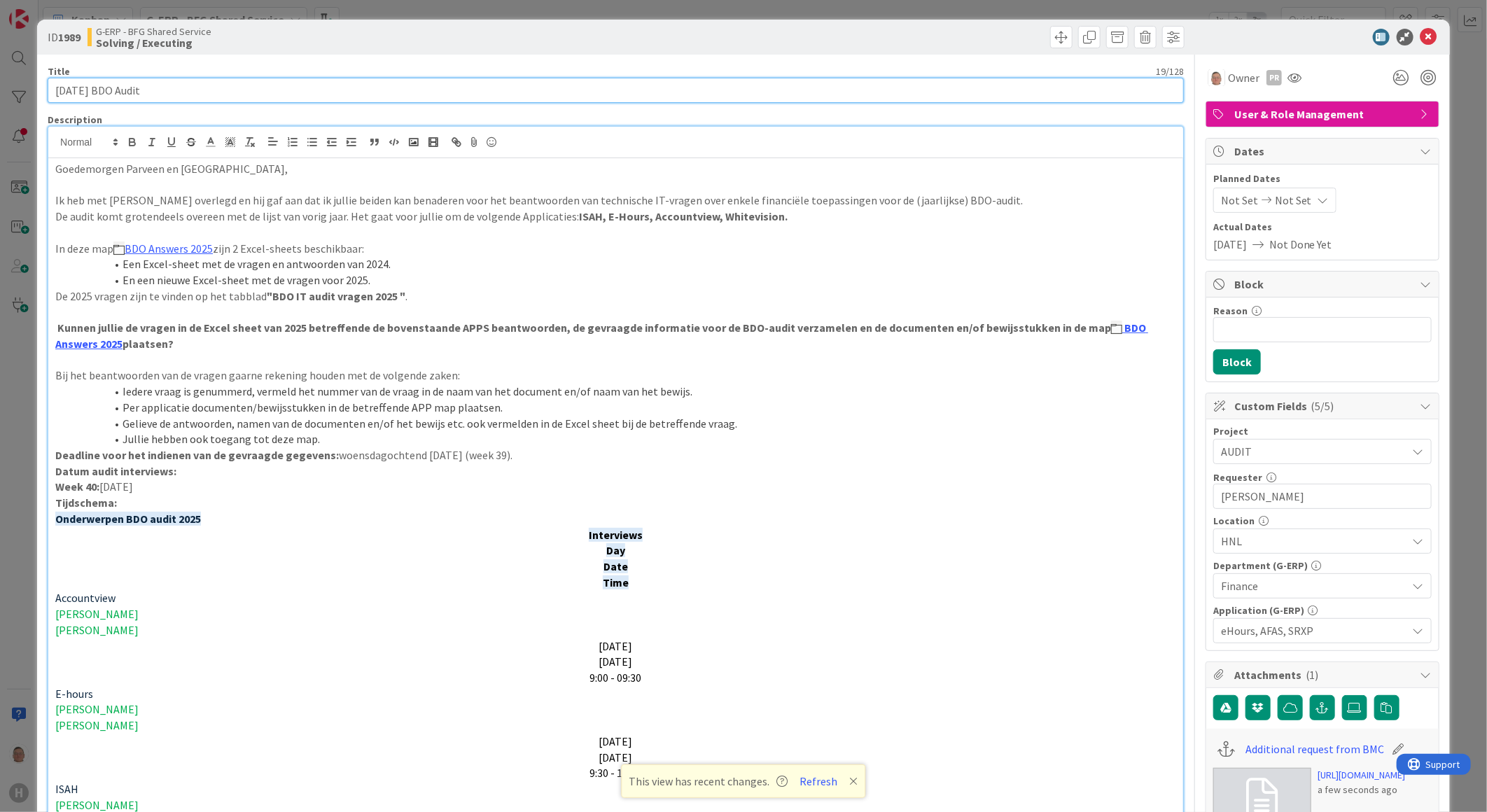
click at [291, 88] on input "[DATE] BDO Audit" at bounding box center [616, 90] width 1136 height 25
paste input "answering technical IT questions about several financial applications for the (…"
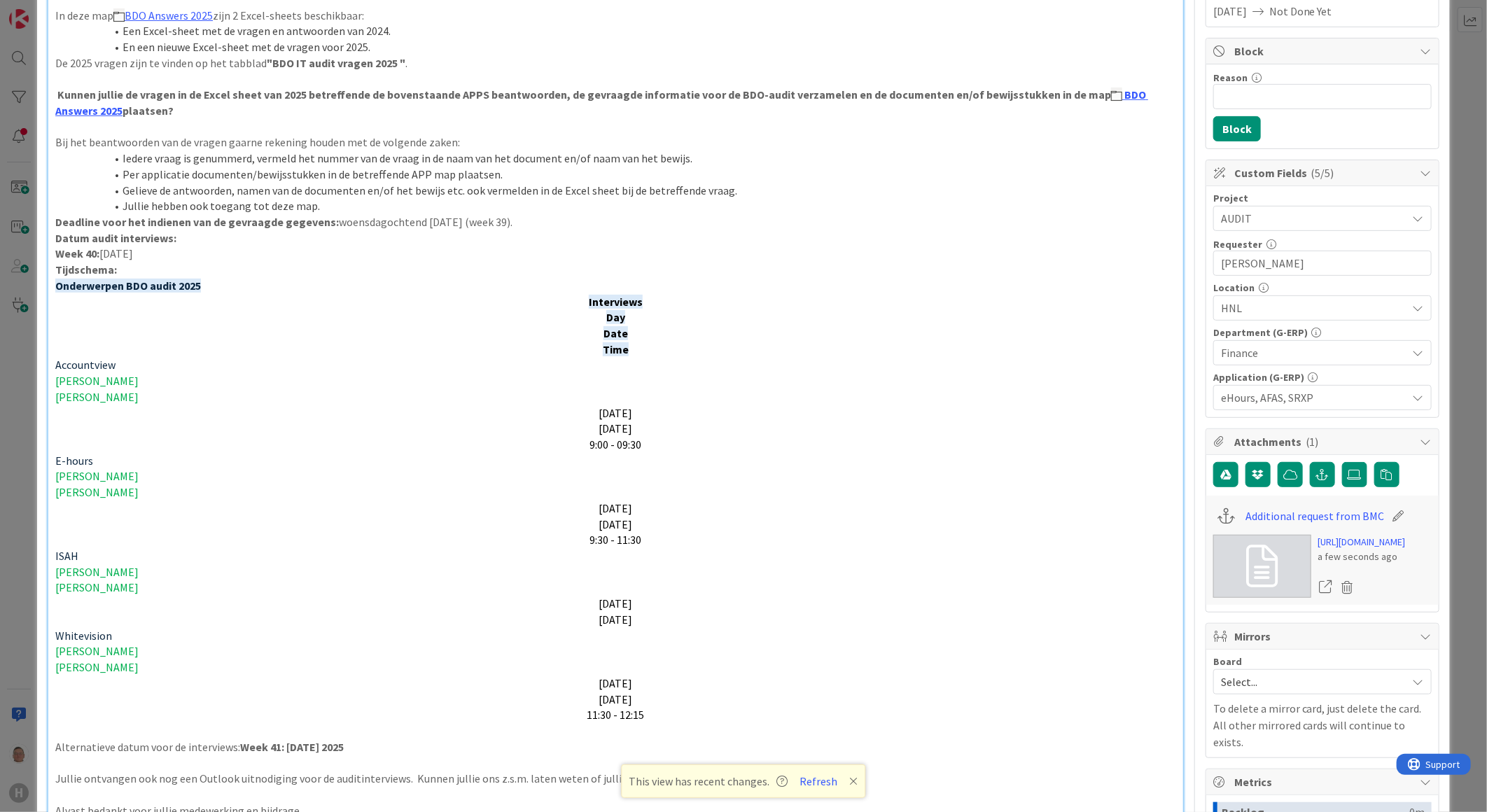
scroll to position [849, 0]
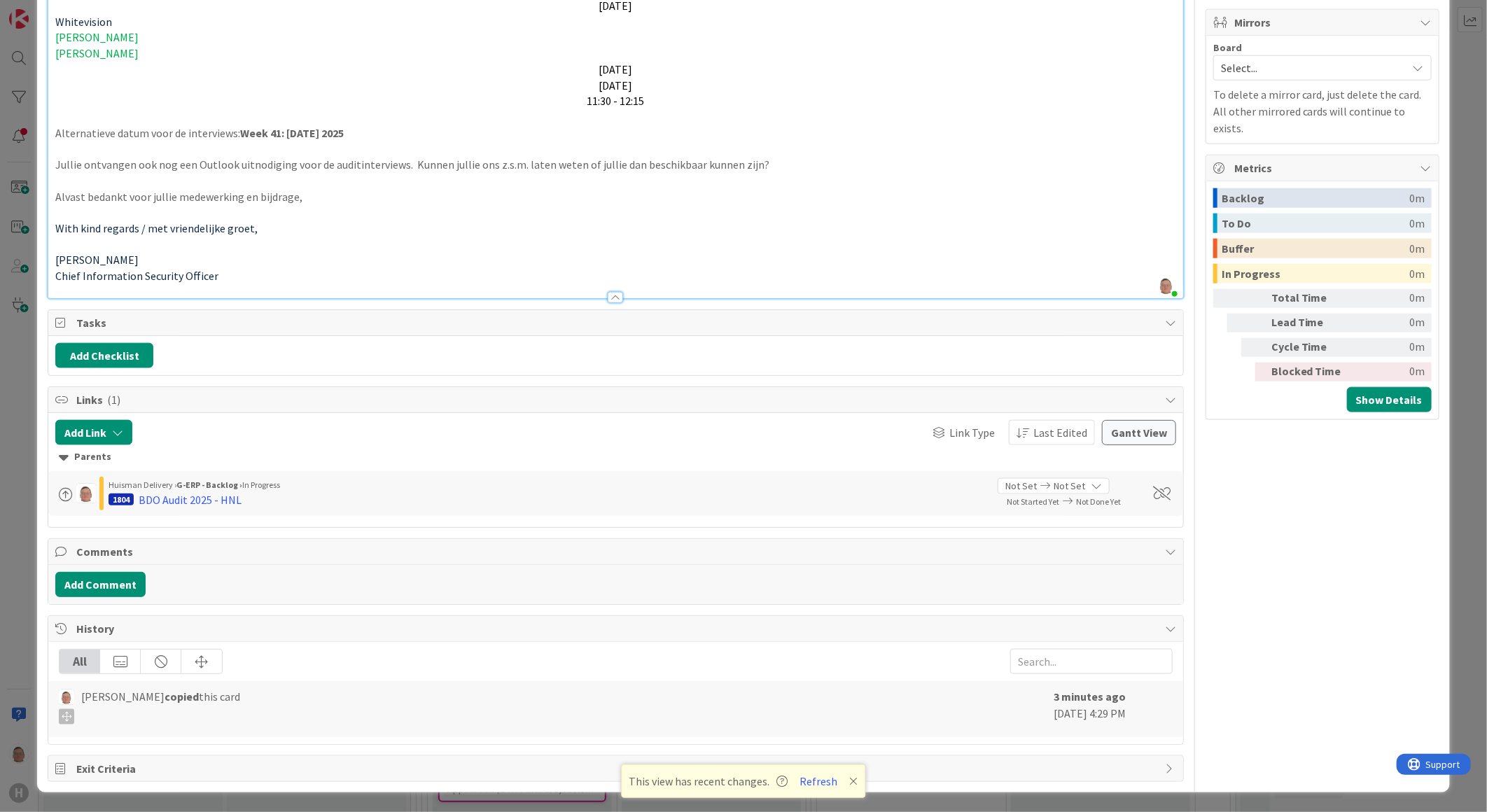
type input "[DATE] BDO Audit (answering technical IT questions about several financial appl…"
drag, startPoint x: 124, startPoint y: 259, endPoint x: 55, endPoint y: 259, distance: 69.0
click at [56, 259] on p "[PERSON_NAME]" at bounding box center [616, 260] width 1121 height 16
copy span "[PERSON_NAME]"
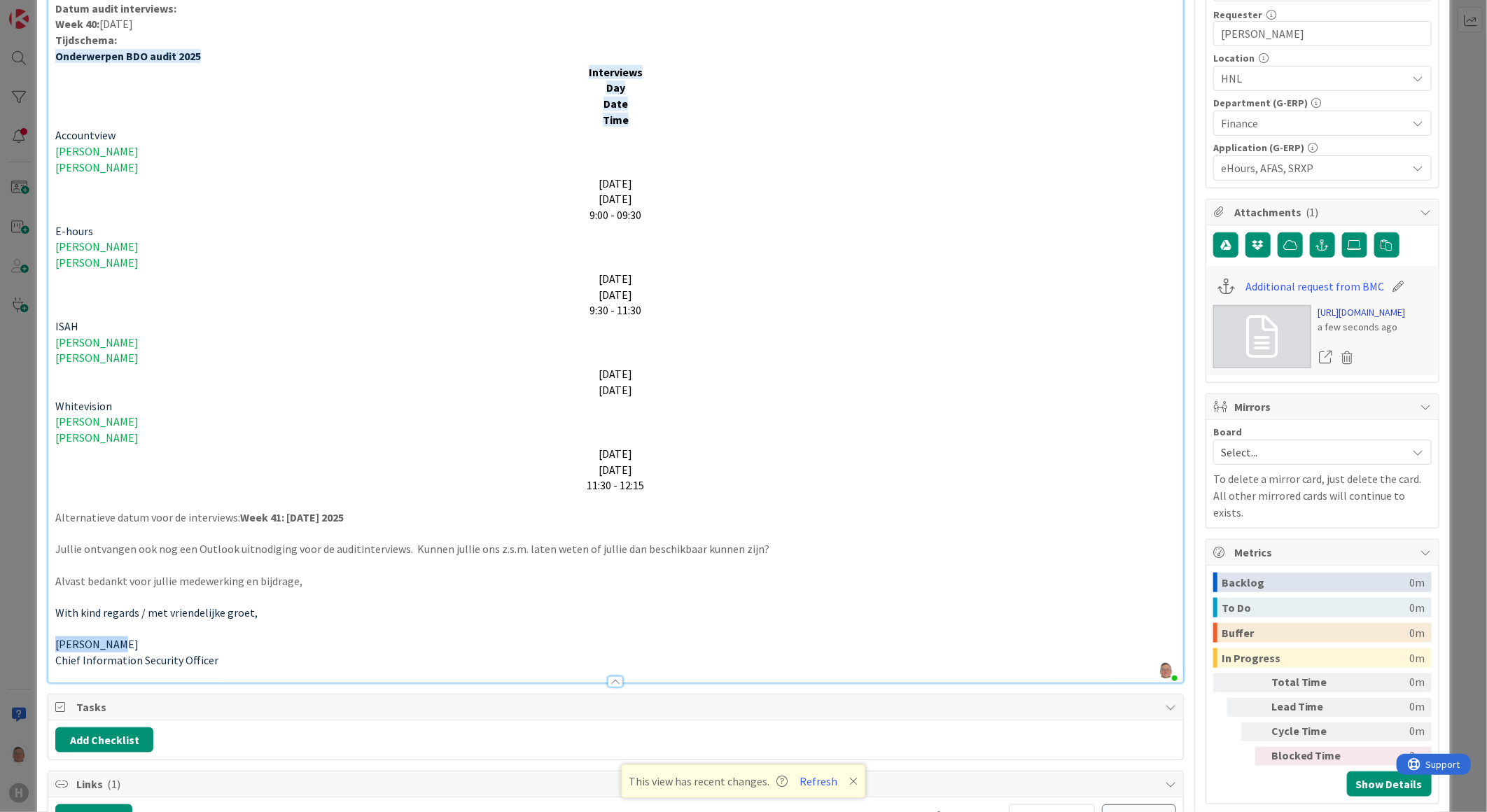
scroll to position [227, 0]
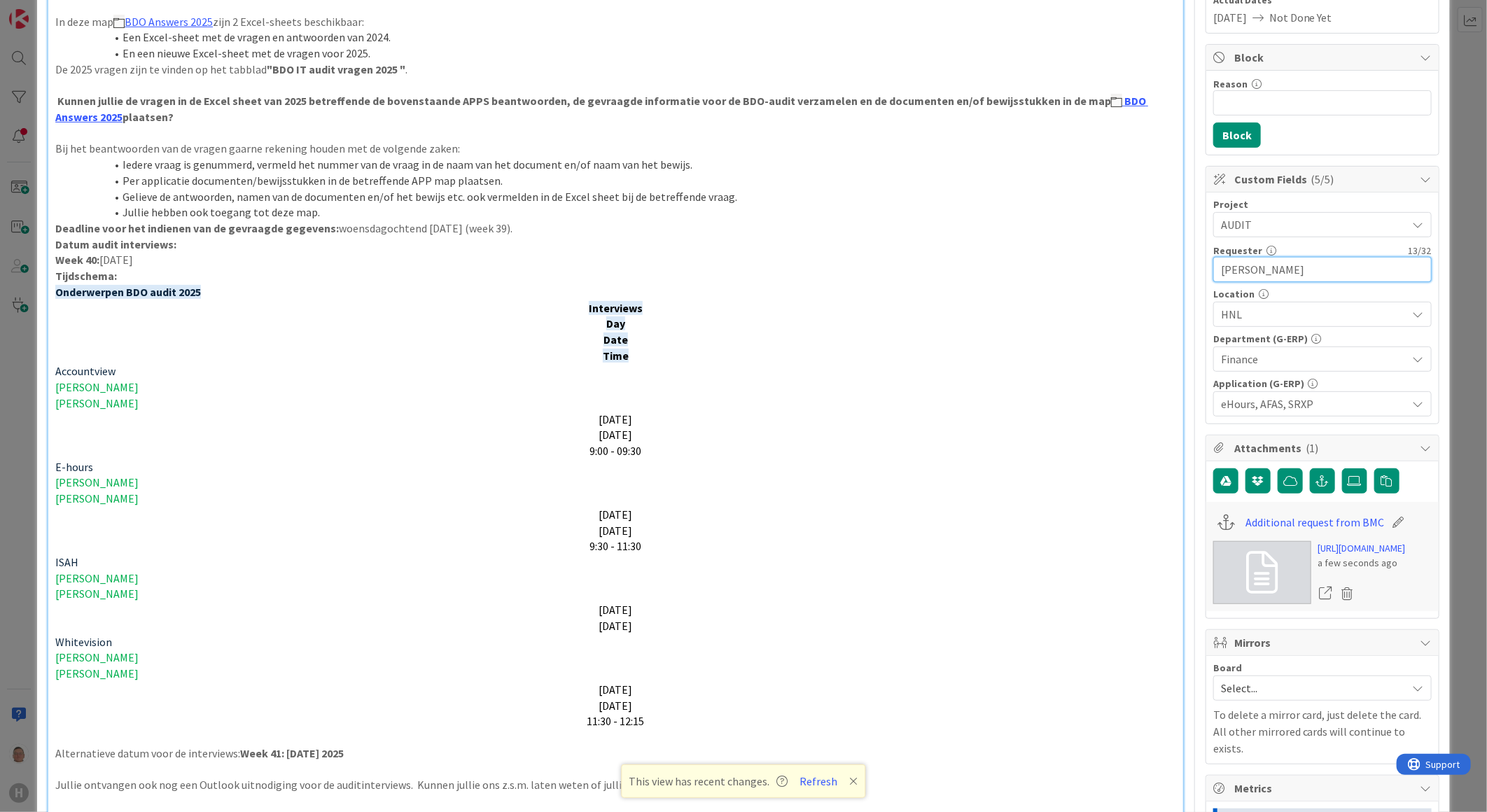
drag, startPoint x: 1313, startPoint y: 264, endPoint x: 1130, endPoint y: 276, distance: 183.4
click at [1130, 276] on div "Title 119 / 128 [DATE] BDO Audit (answering technical IT questions about severa…" at bounding box center [744, 615] width 1392 height 1575
paste input "[PERSON_NAME]"
type input "[PERSON_NAME]"
click at [1278, 364] on span "Finance" at bounding box center [1313, 359] width 186 height 17
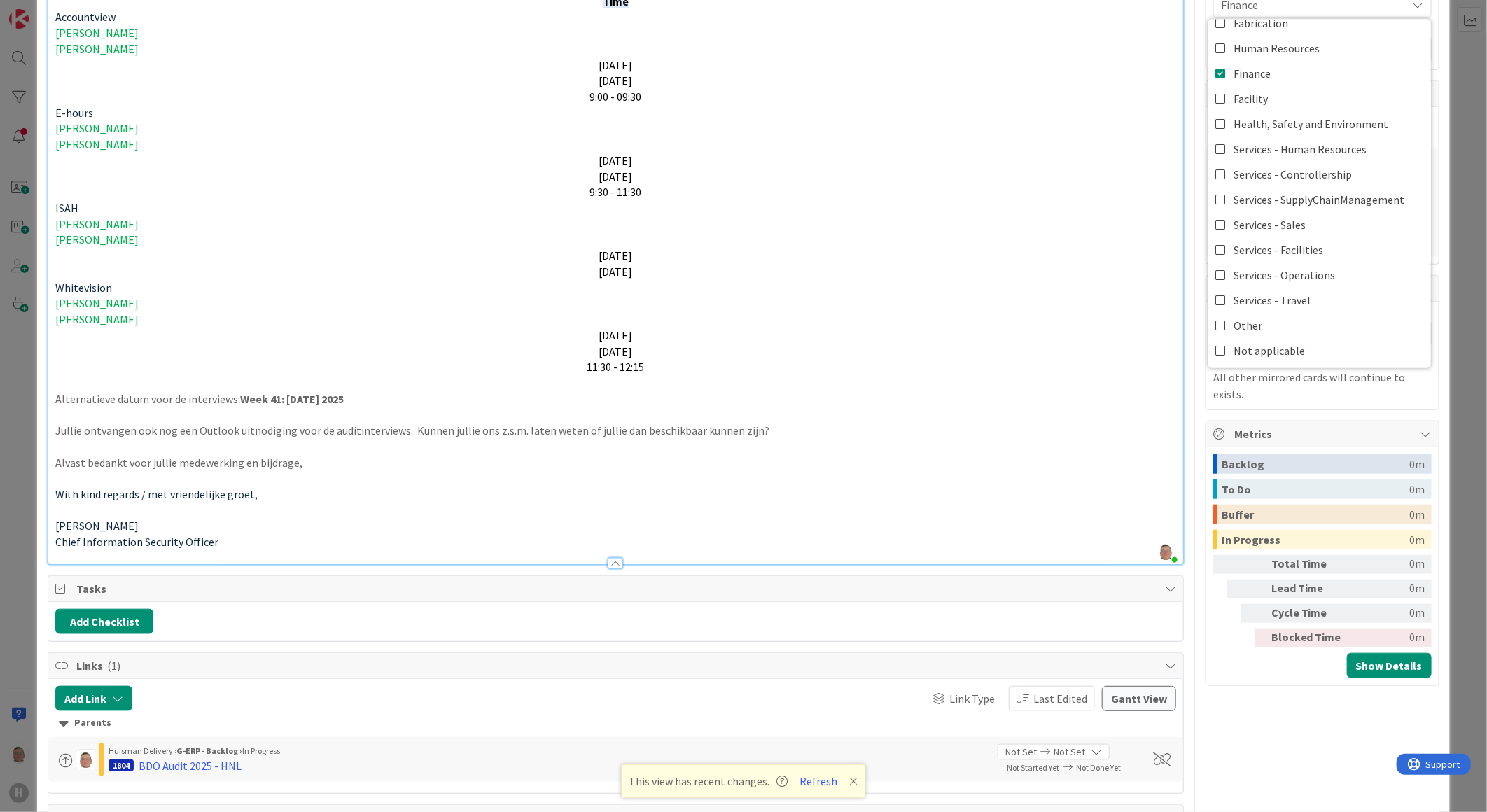
scroll to position [616, 0]
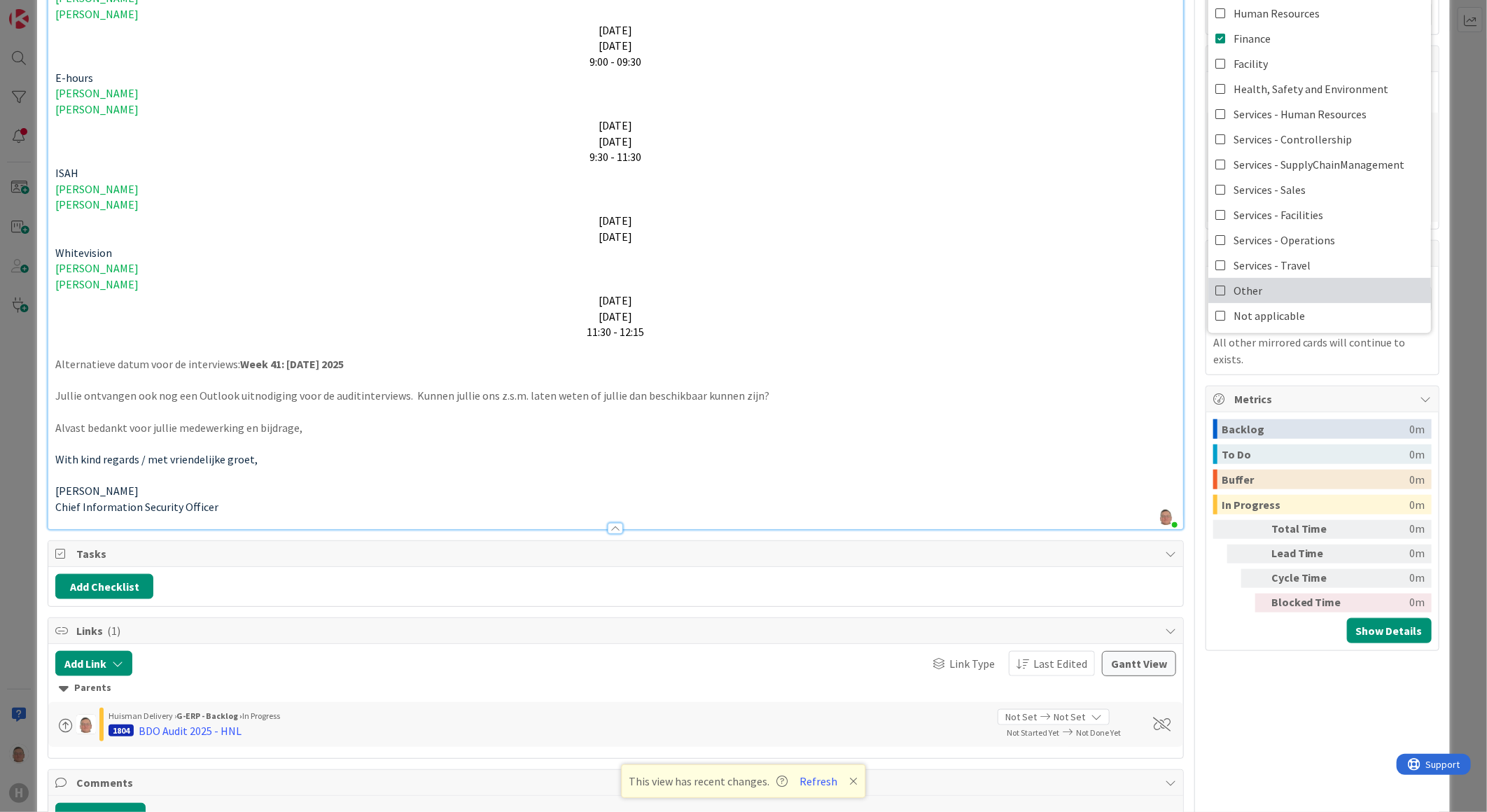
click at [1215, 293] on icon at bounding box center [1221, 291] width 11 height 21
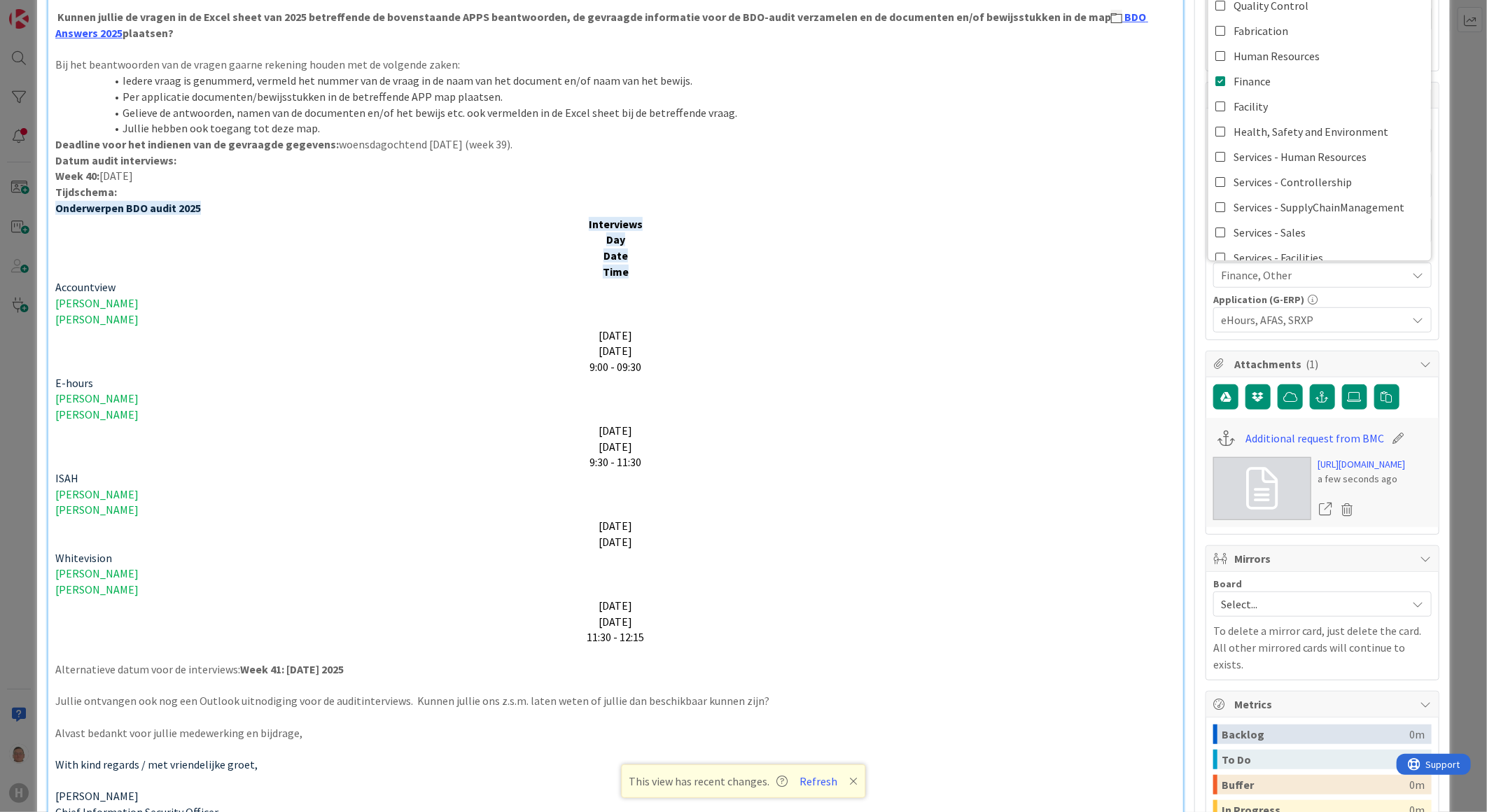
scroll to position [72, 0]
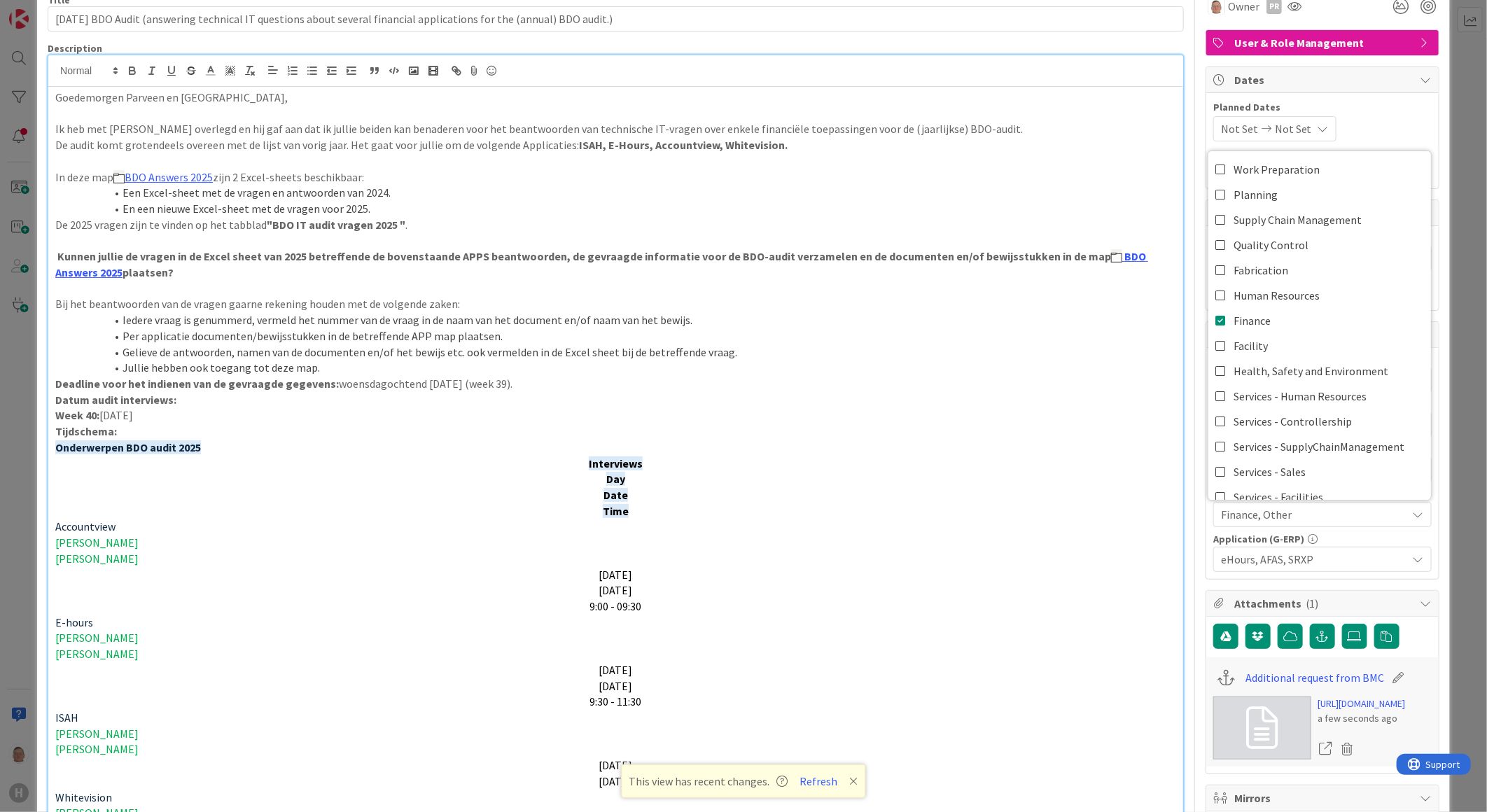
click at [1065, 544] on p "[PERSON_NAME]" at bounding box center [616, 543] width 1121 height 16
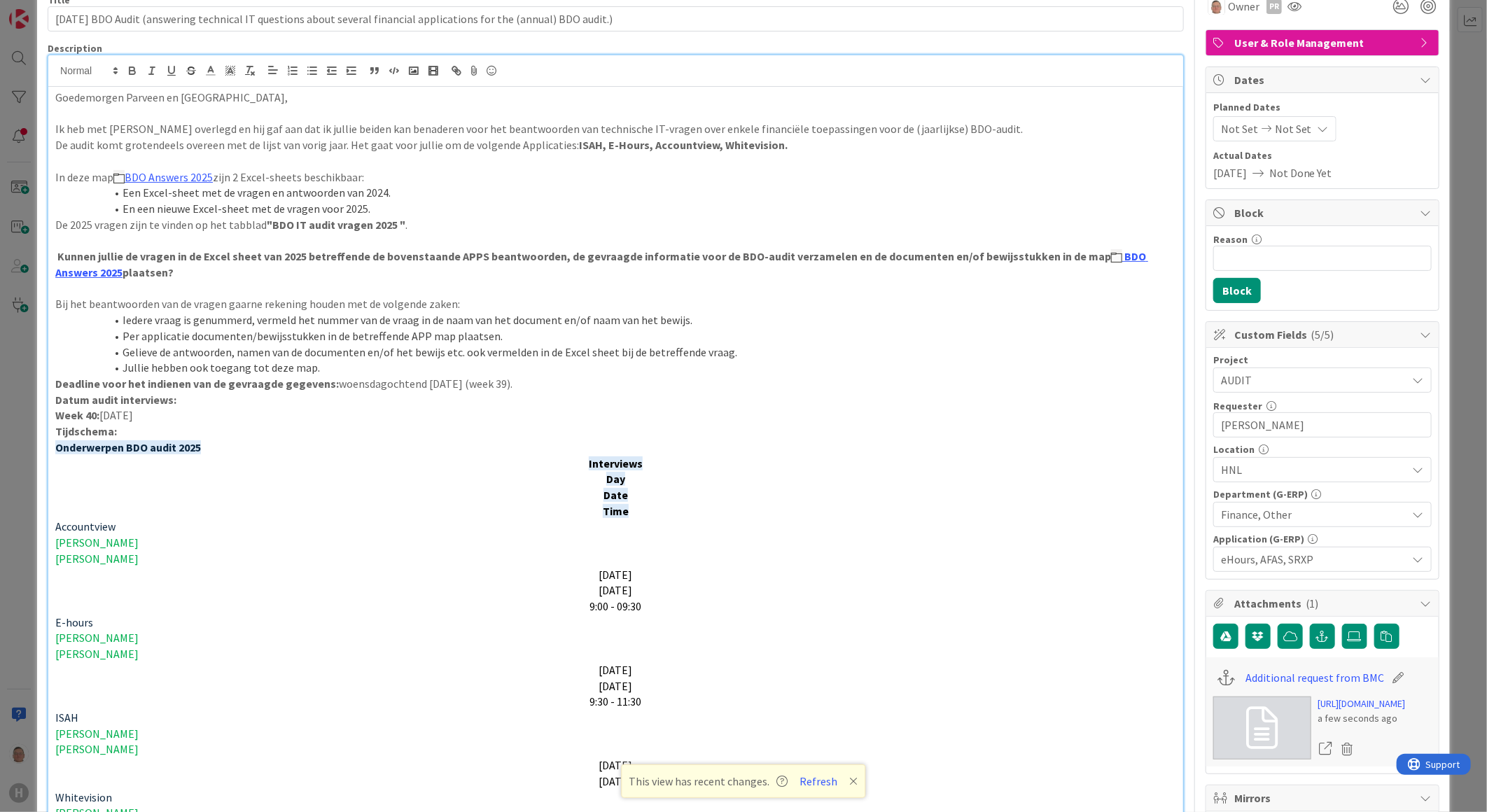
scroll to position [0, 0]
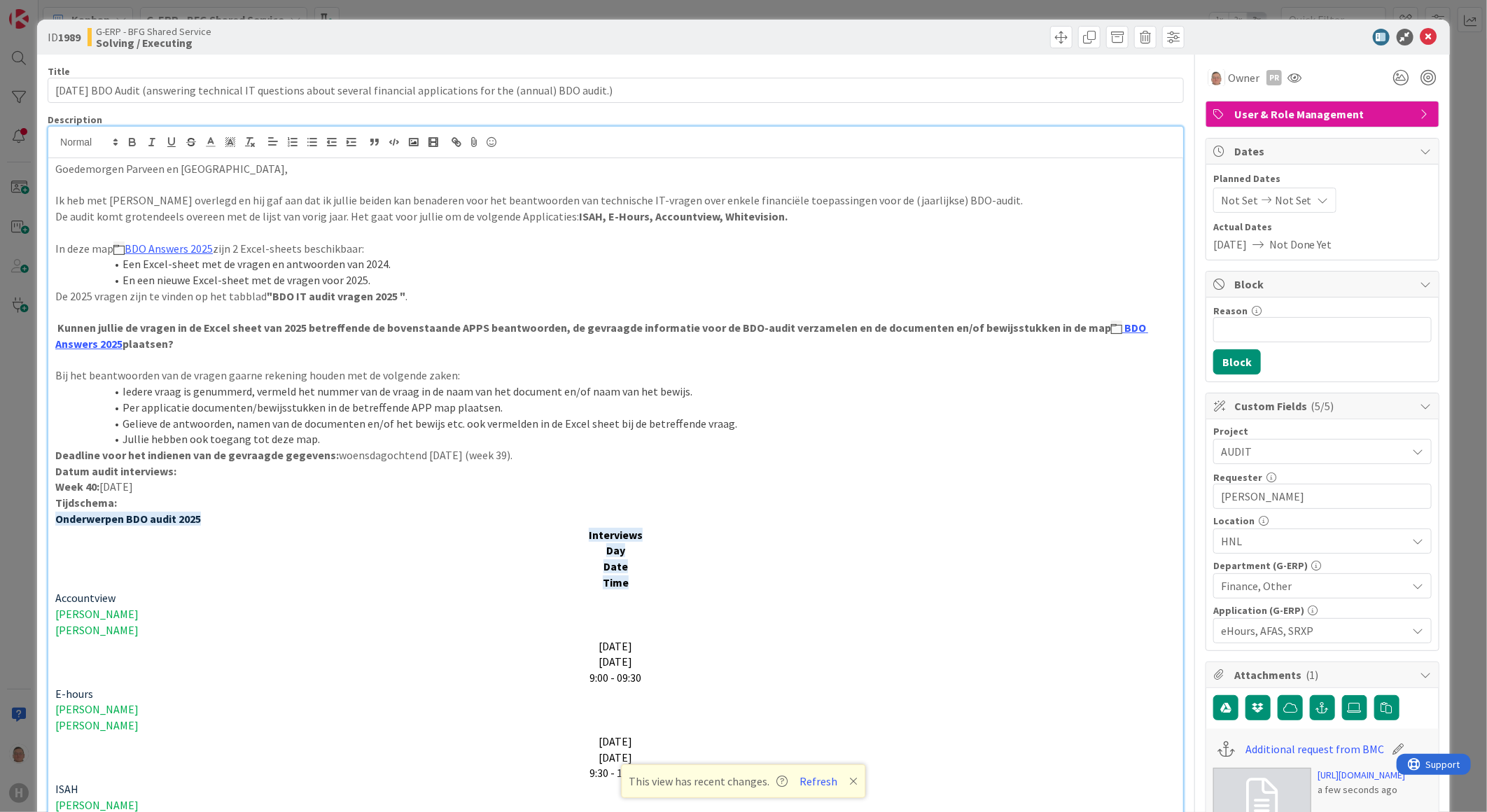
click at [1412, 632] on icon at bounding box center [1418, 630] width 11 height 11
click at [1215, 363] on icon at bounding box center [1221, 361] width 11 height 21
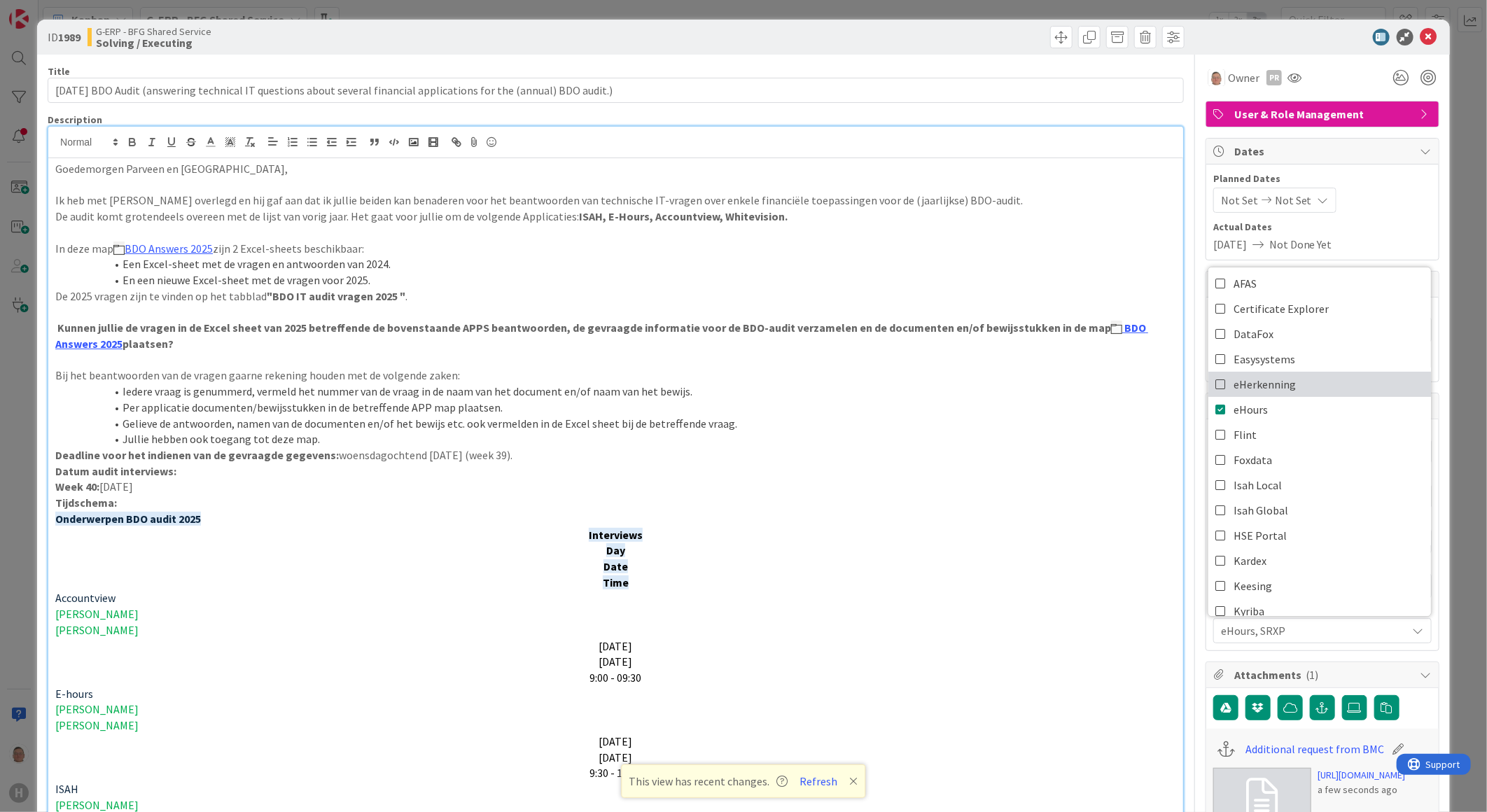
scroll to position [155, 0]
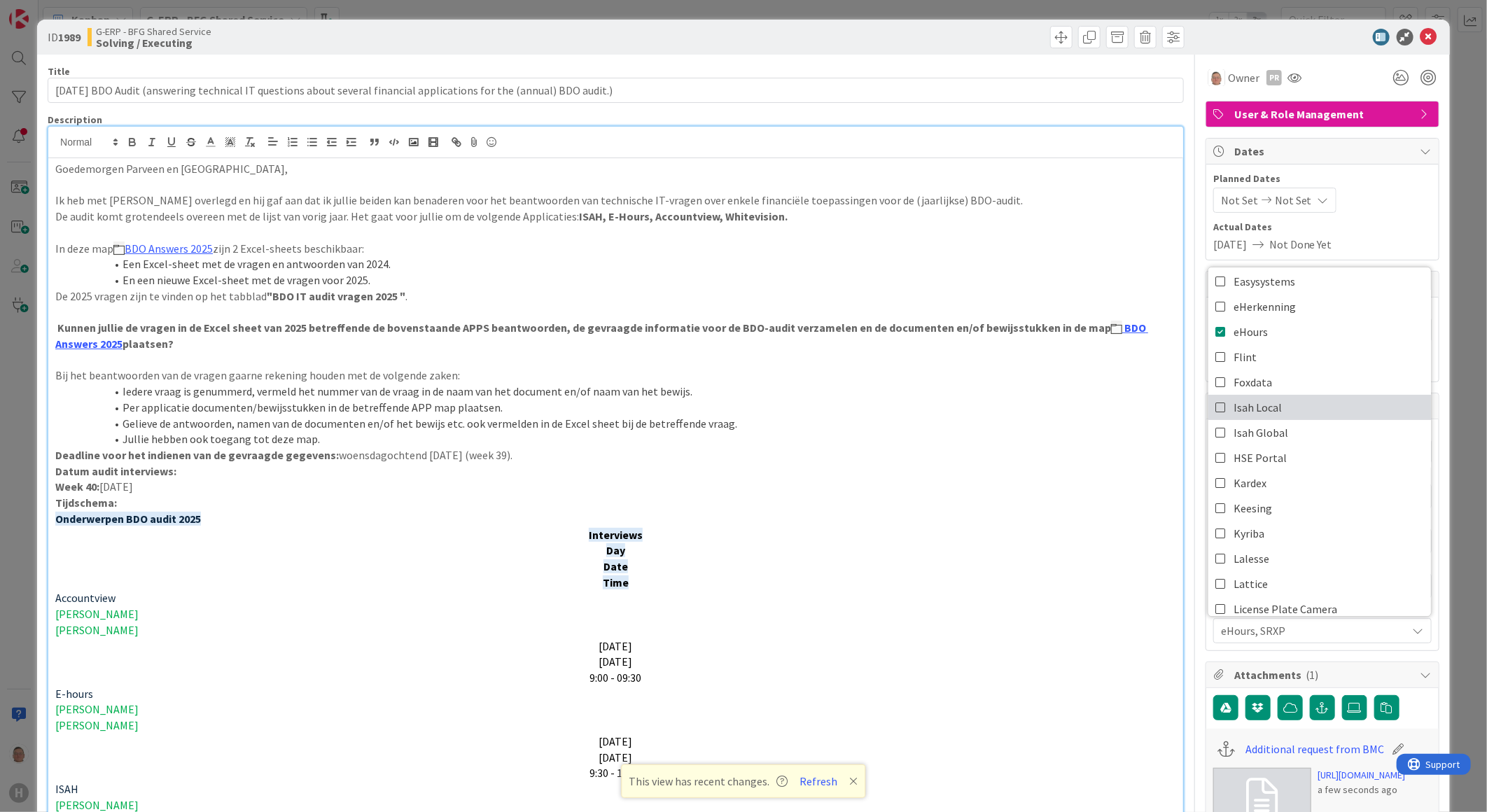
click at [1215, 408] on icon at bounding box center [1221, 408] width 11 height 21
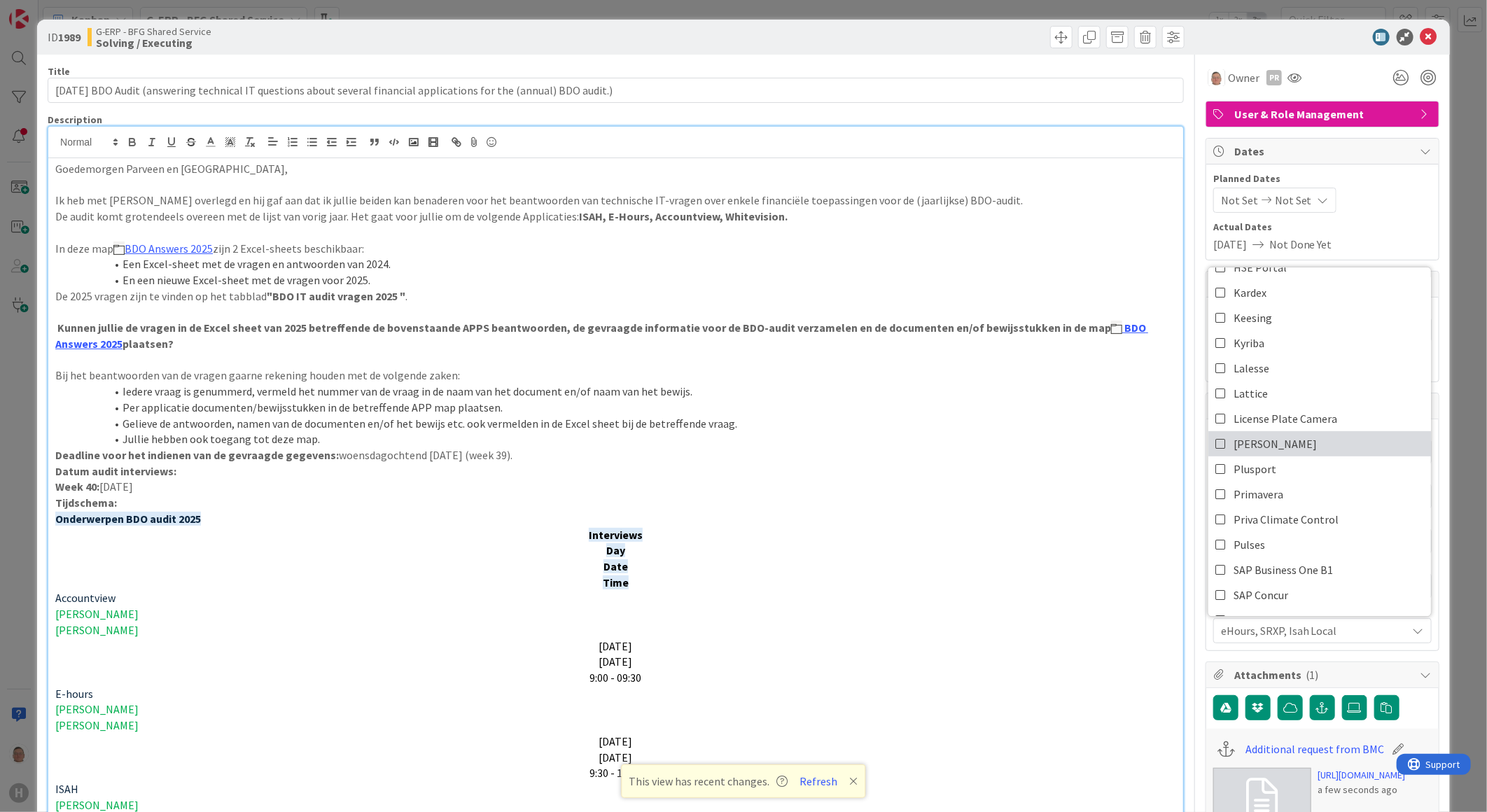
scroll to position [389, 0]
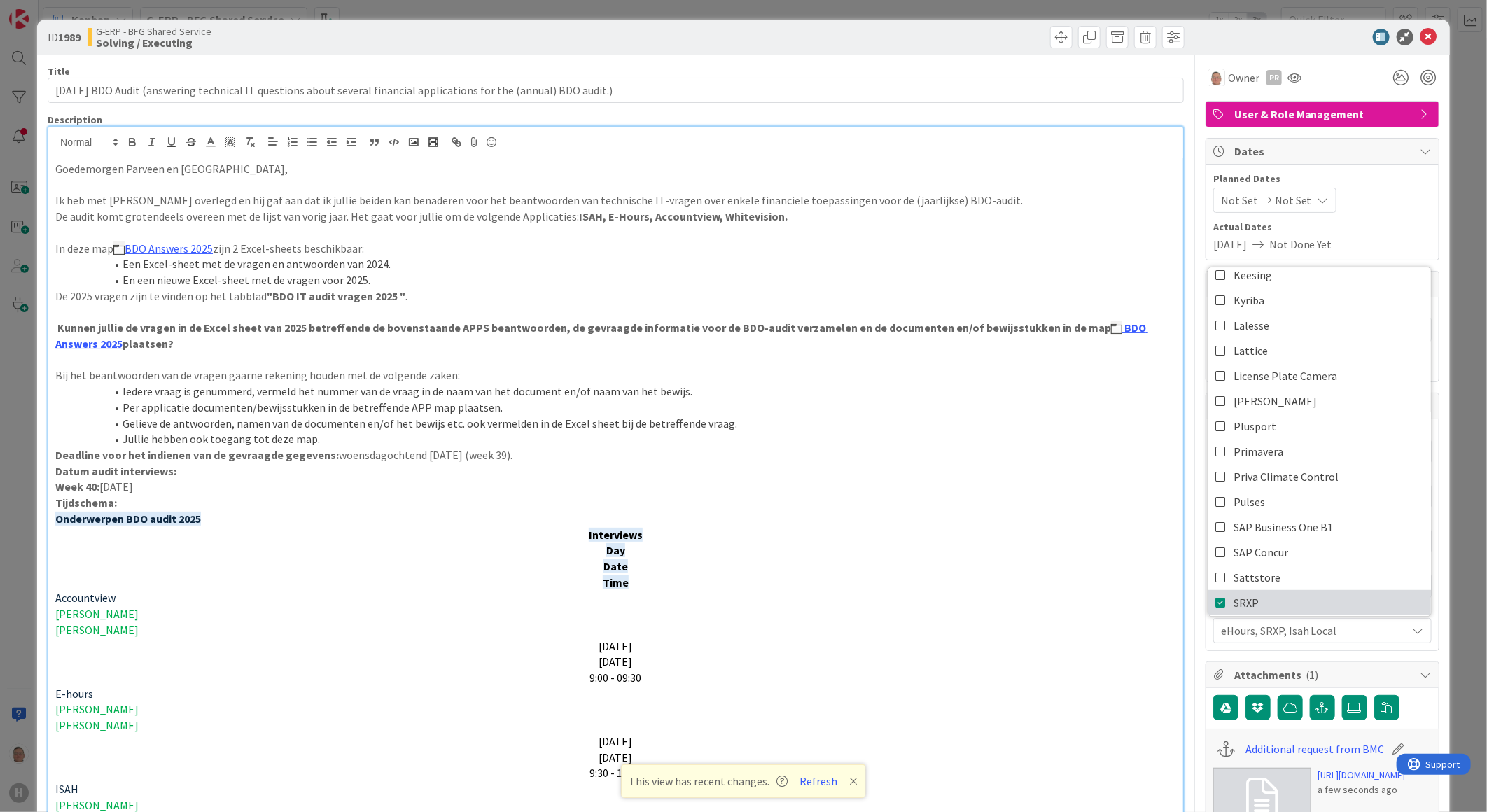
click at [1215, 597] on icon at bounding box center [1221, 603] width 11 height 21
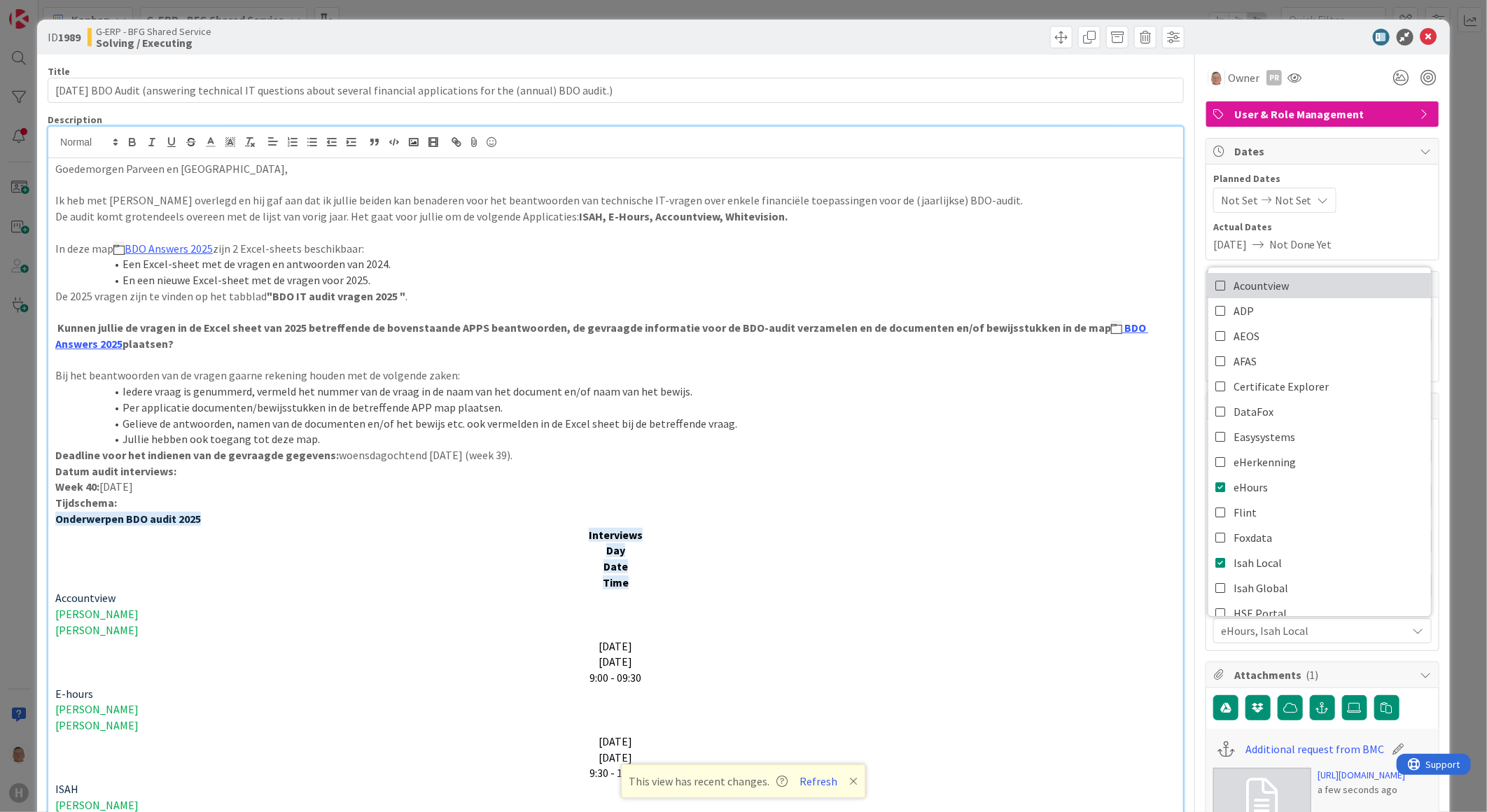
click at [1215, 284] on icon at bounding box center [1221, 286] width 11 height 21
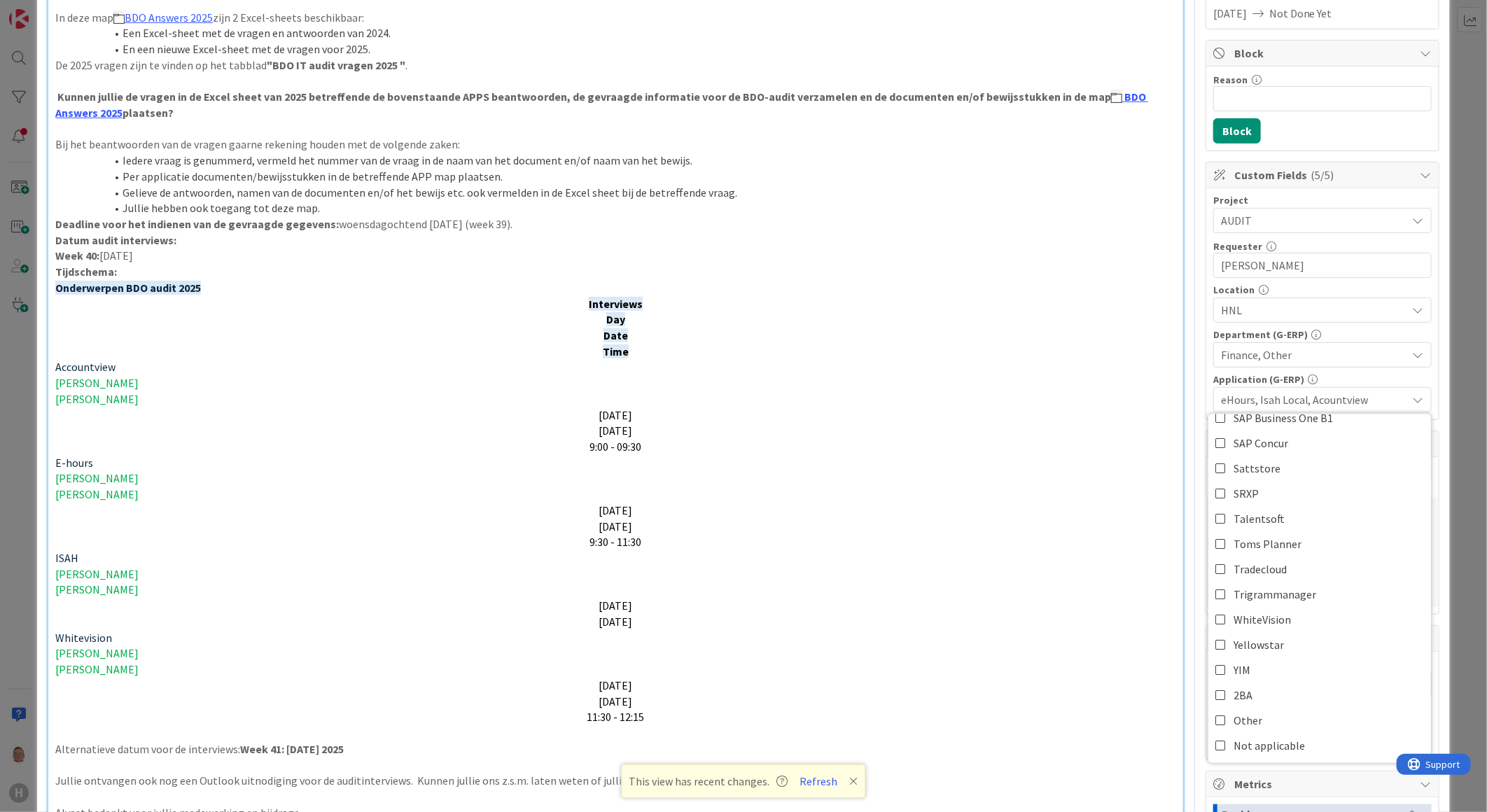
scroll to position [310, 0]
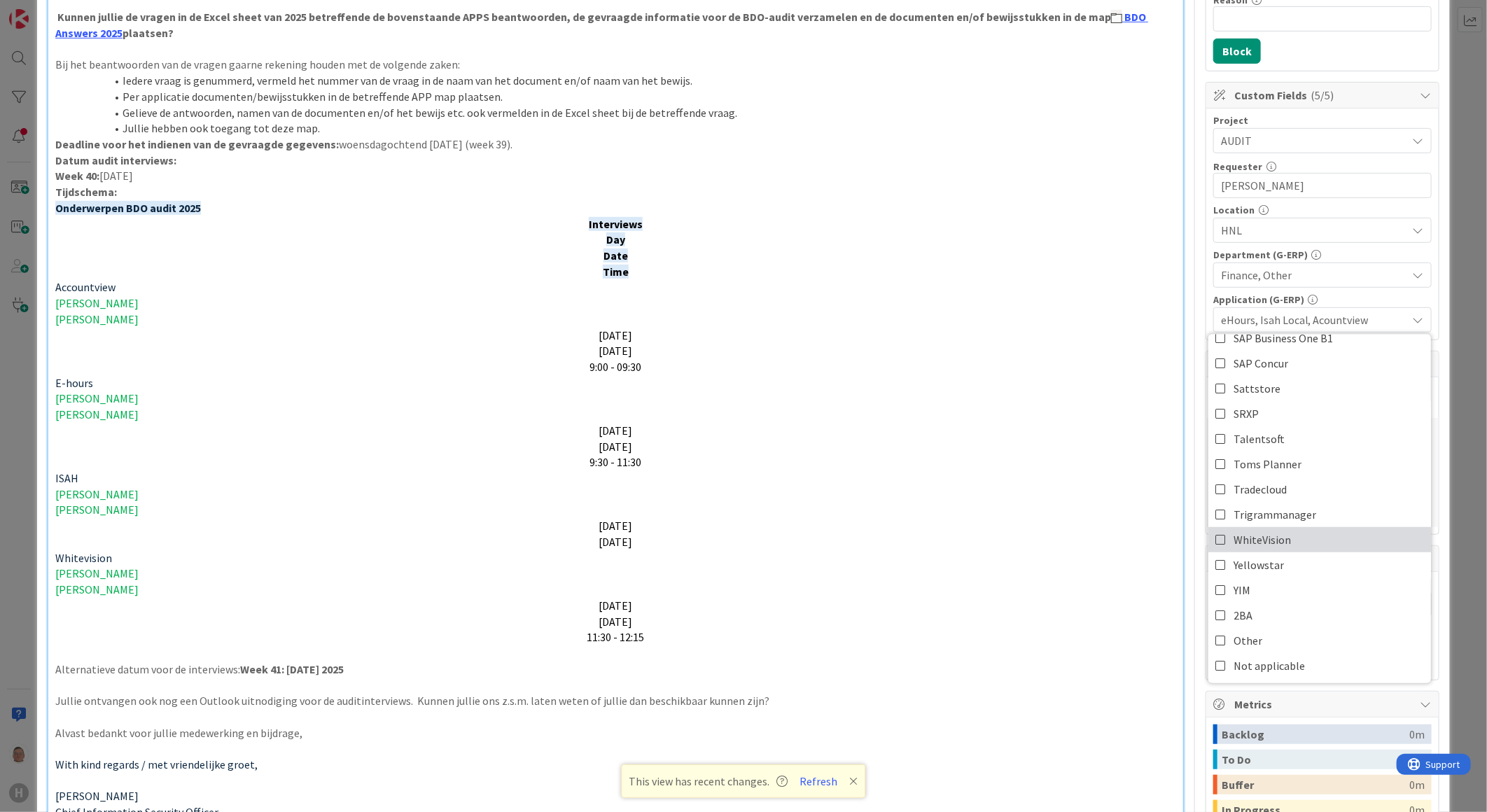
click at [1262, 544] on span "WhiteVision" at bounding box center [1262, 540] width 57 height 21
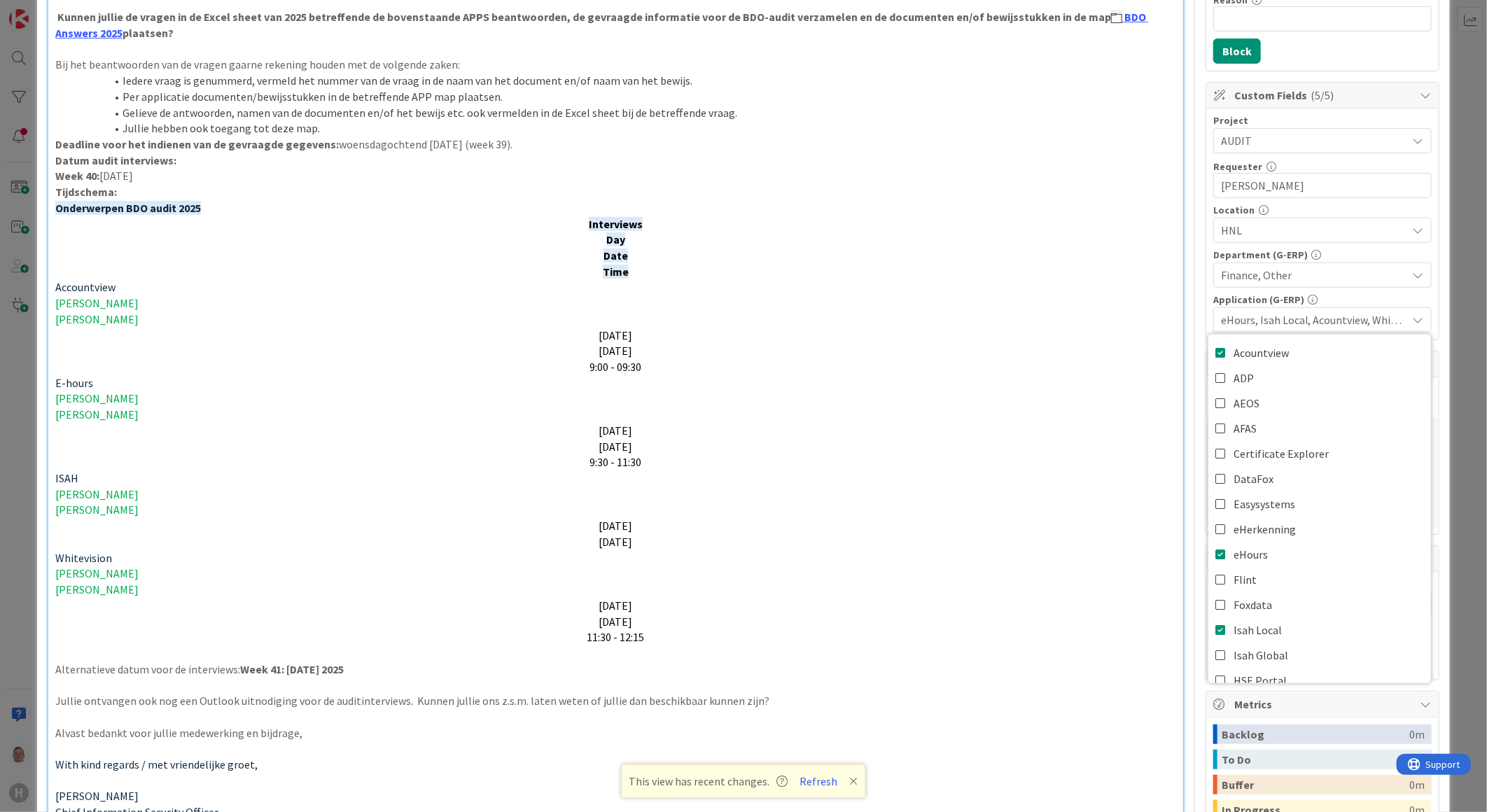
click at [1061, 424] on p "[DATE]" at bounding box center [616, 431] width 1121 height 16
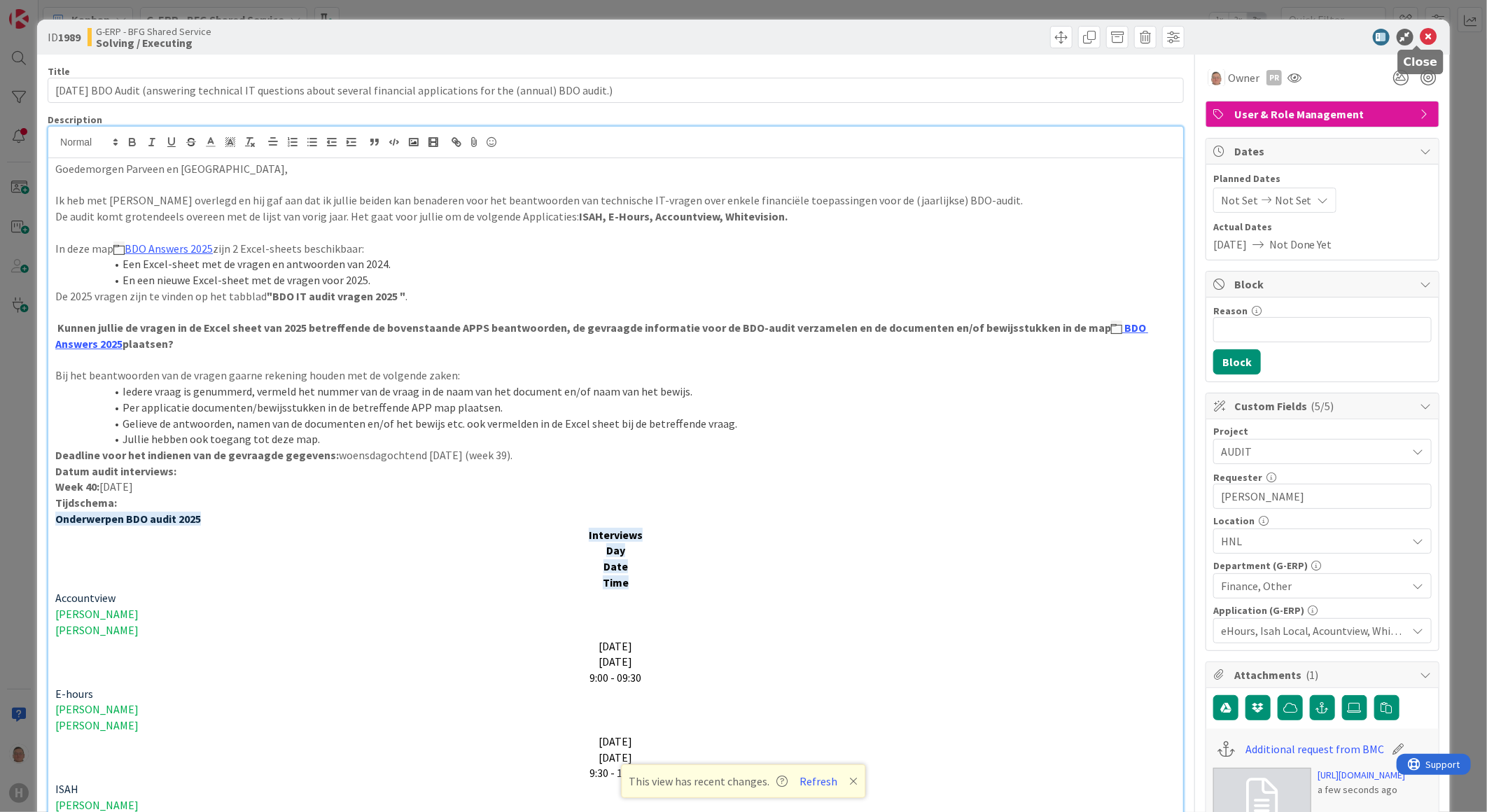
click at [1421, 39] on icon at bounding box center [1429, 37] width 17 height 17
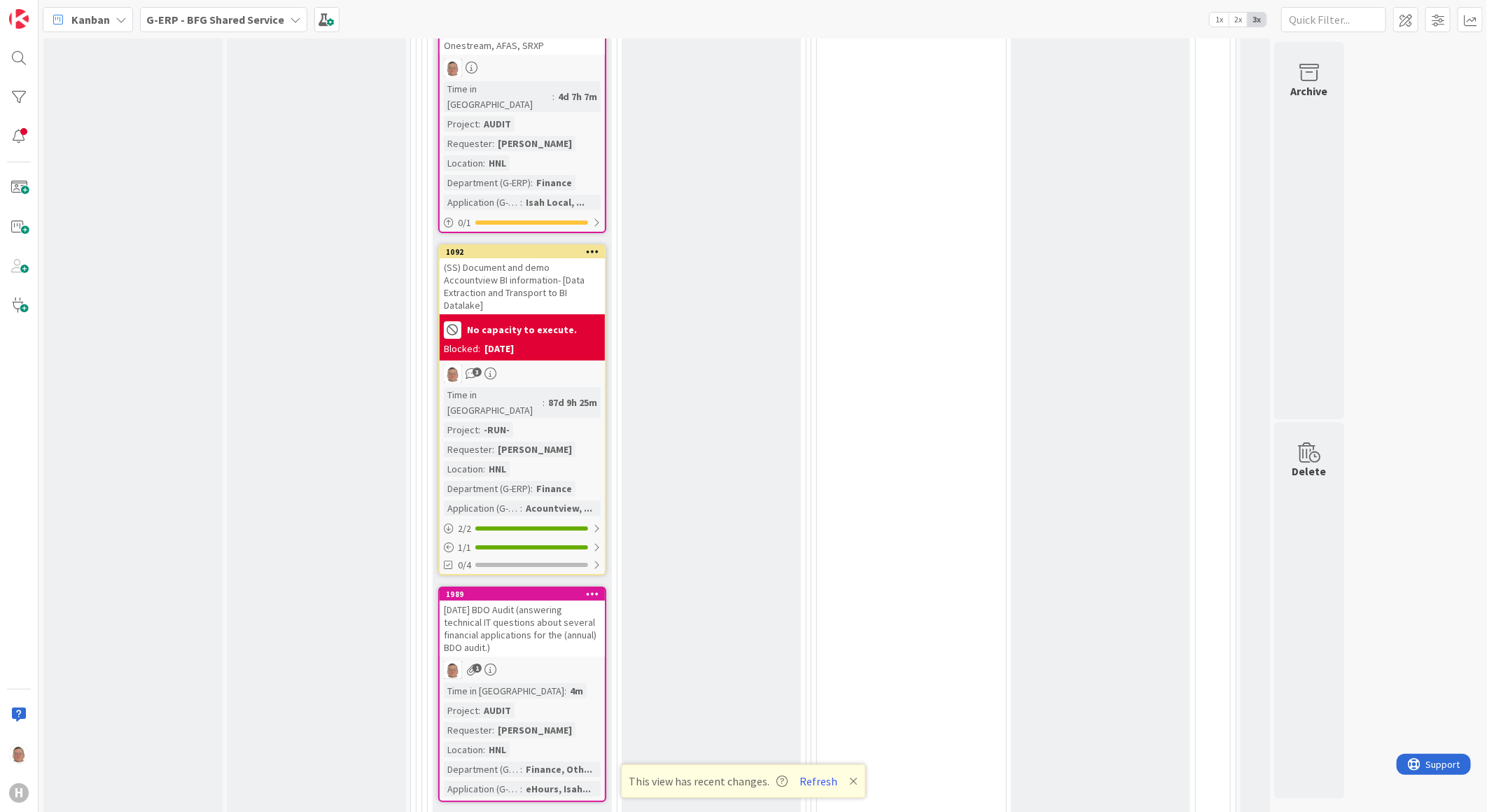
click at [595, 589] on icon at bounding box center [592, 594] width 13 height 10
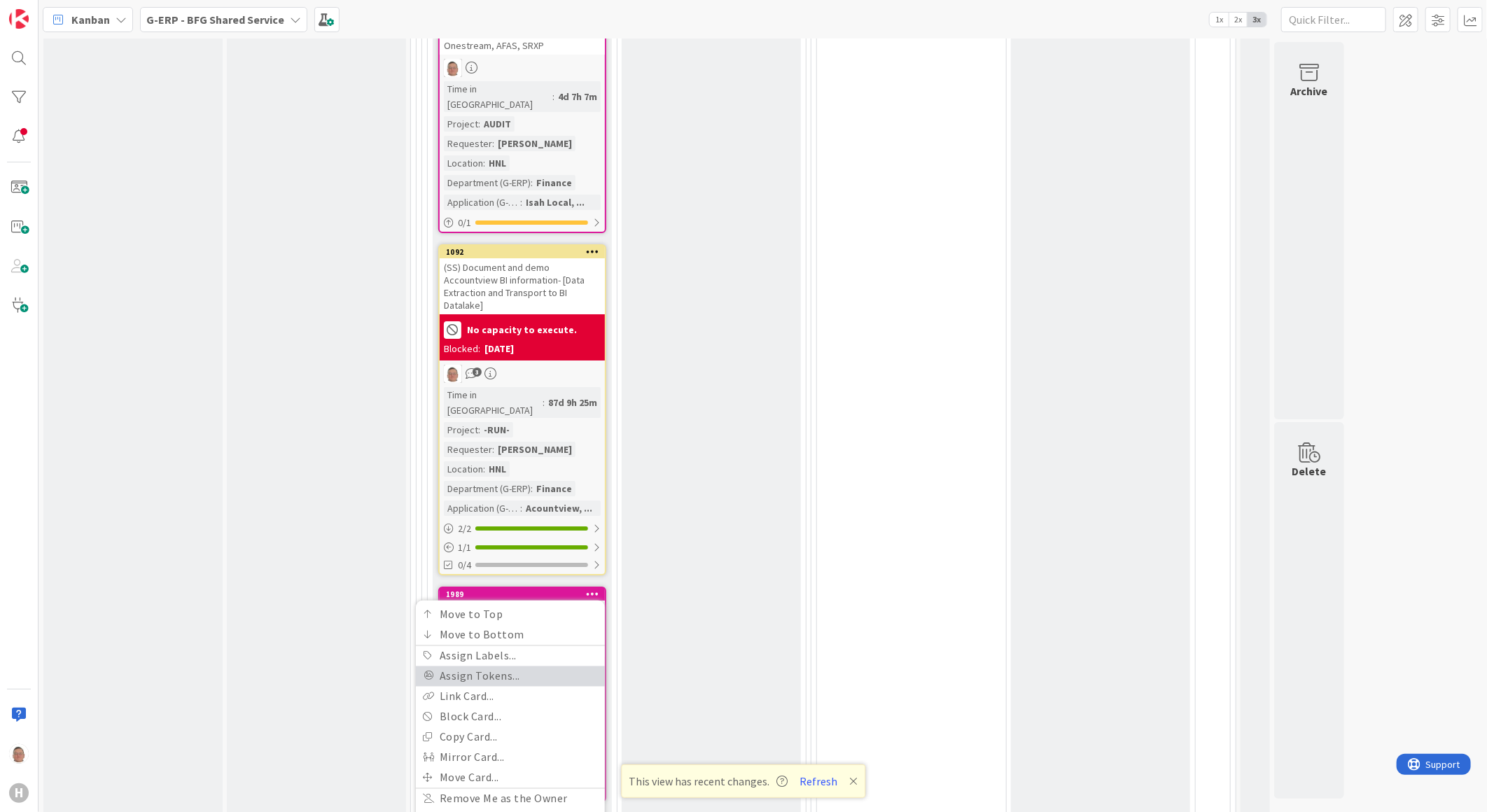
click at [514, 666] on link "Assign Tokens..." at bounding box center [510, 676] width 189 height 21
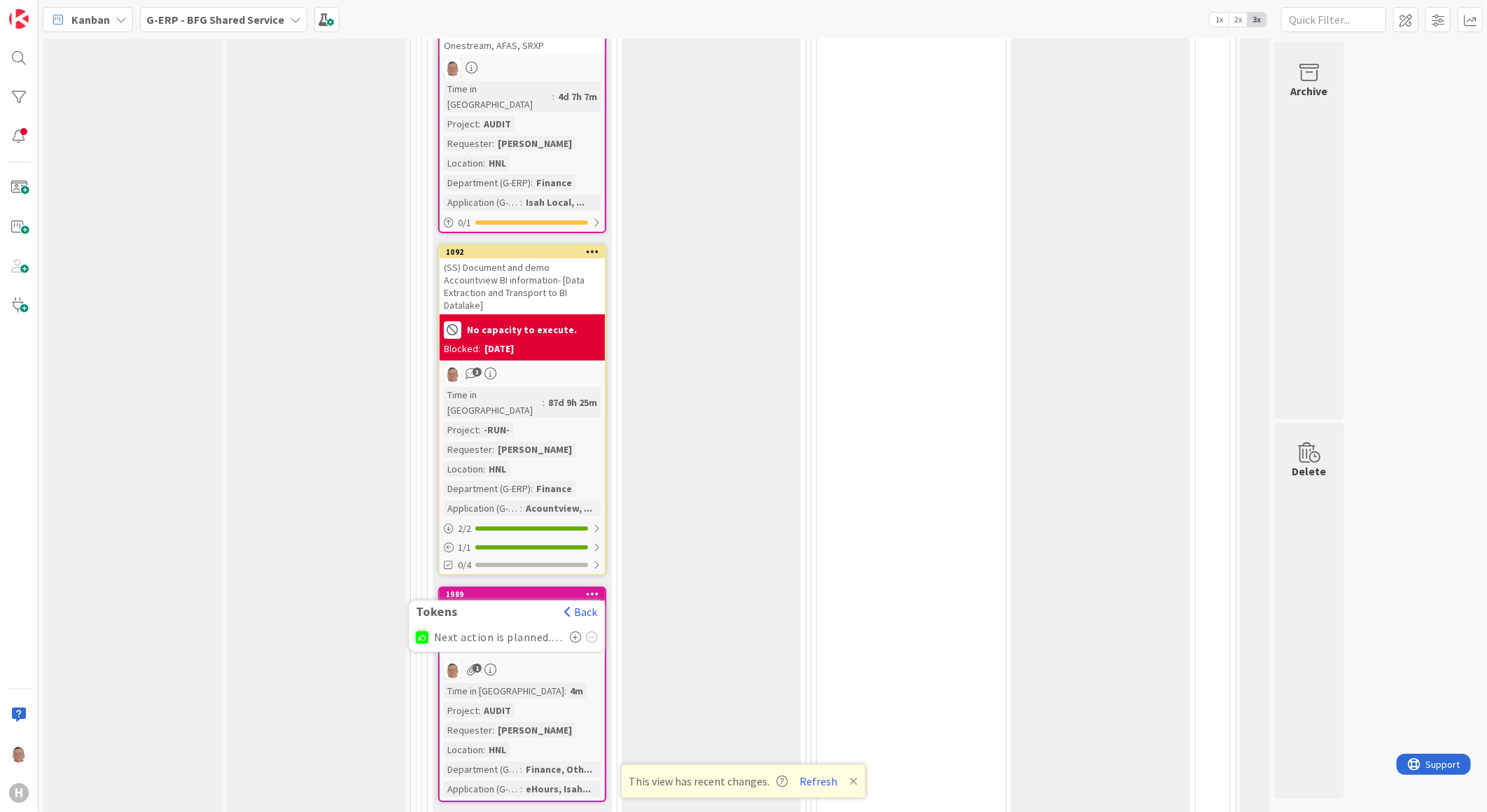
click at [578, 632] on icon at bounding box center [576, 637] width 12 height 11
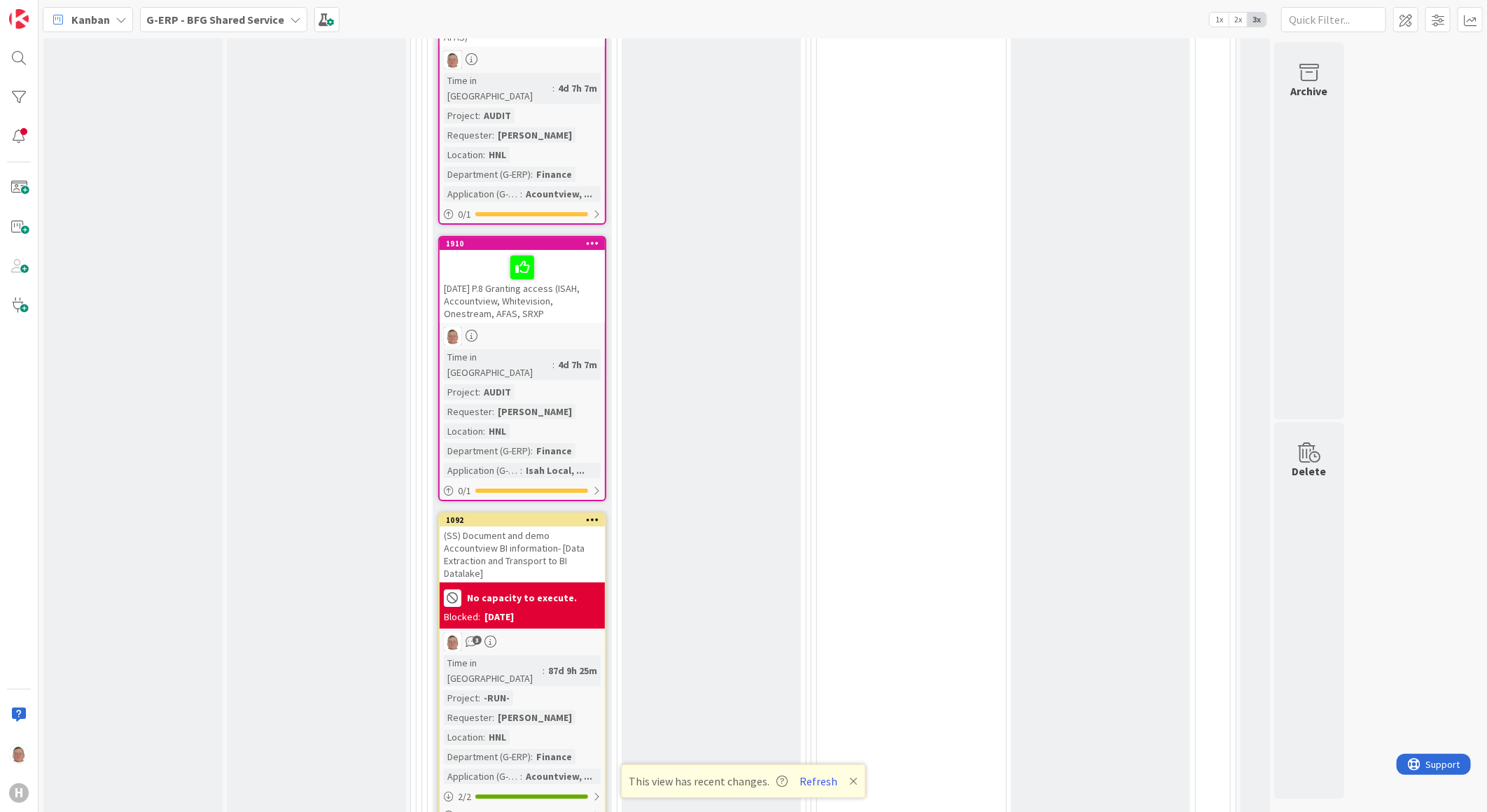
scroll to position [2893, 0]
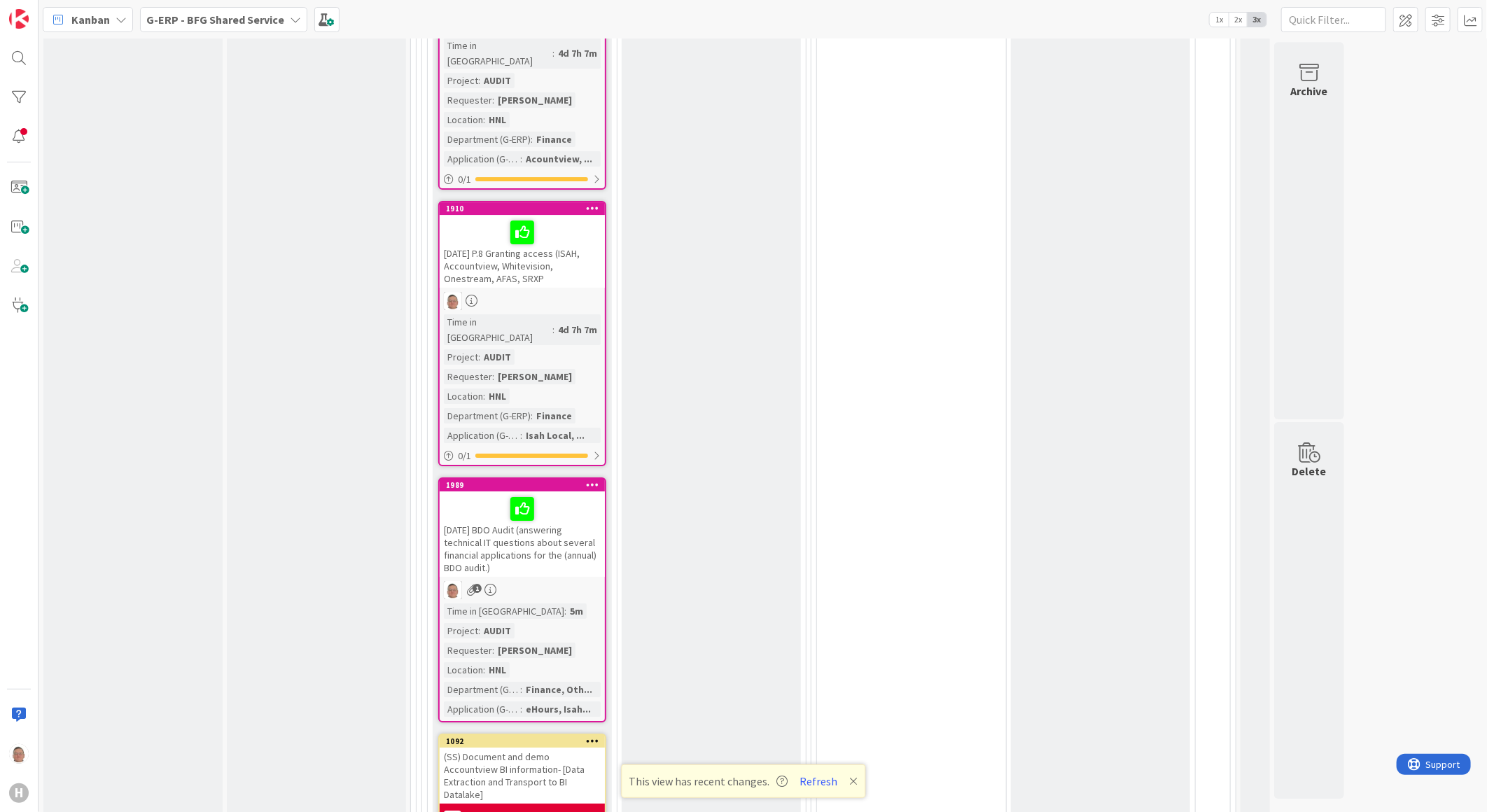
click at [550, 494] on div at bounding box center [522, 508] width 157 height 30
